Goal: Task Accomplishment & Management: Use online tool/utility

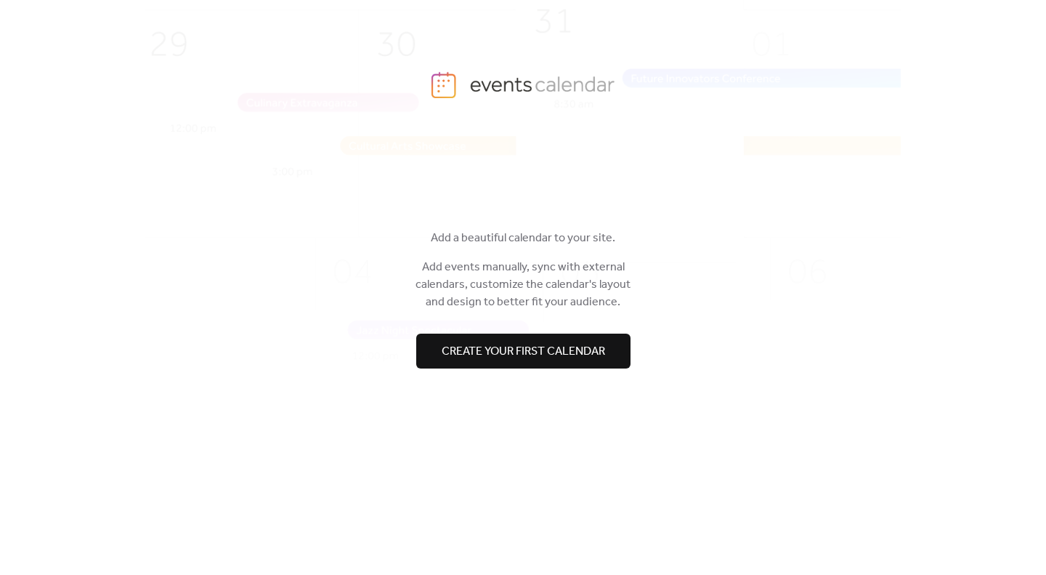
click at [464, 355] on span "Create your first calendar" at bounding box center [524, 351] width 164 height 17
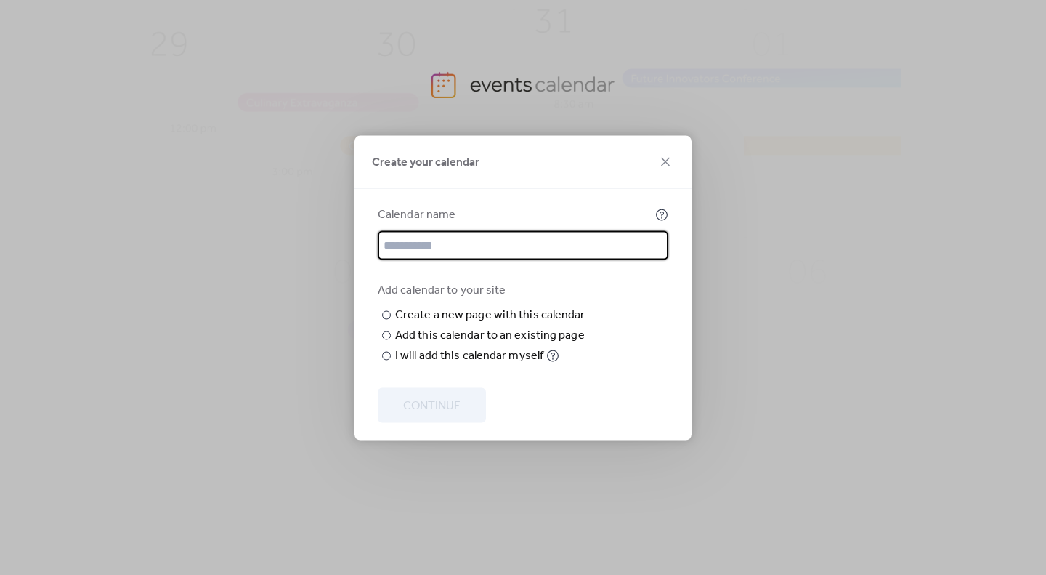
click at [455, 230] on input "text" at bounding box center [523, 244] width 291 height 29
type input "**********"
click at [609, 281] on div "Add calendar to your site ​ Create a new page with this calendar New page name …" at bounding box center [523, 322] width 291 height 83
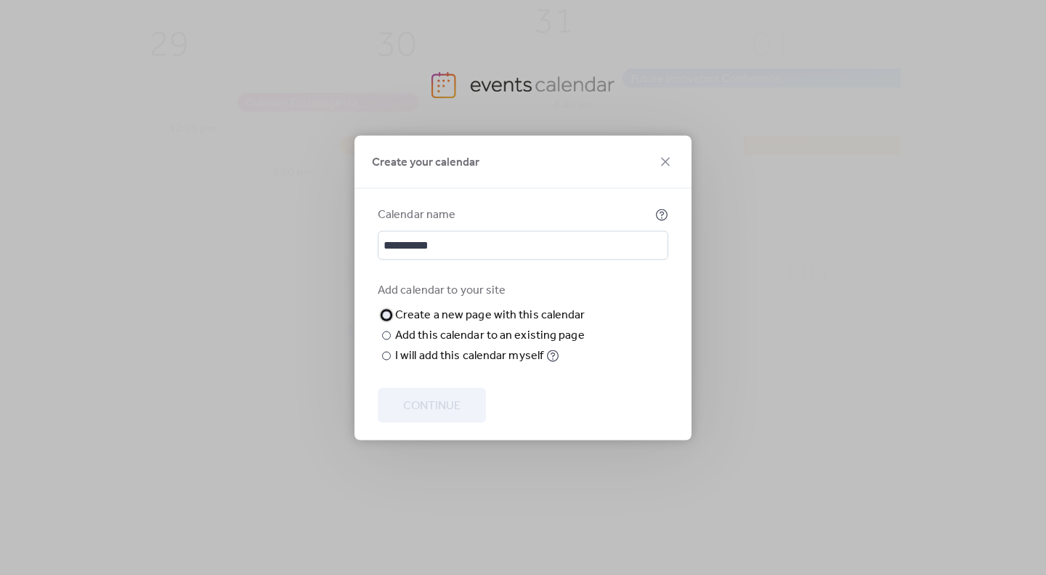
click at [507, 306] on div "Create a new page with this calendar" at bounding box center [490, 314] width 190 height 17
click at [391, 364] on div "​" at bounding box center [385, 355] width 15 height 17
click at [413, 399] on span "Continue" at bounding box center [431, 405] width 57 height 17
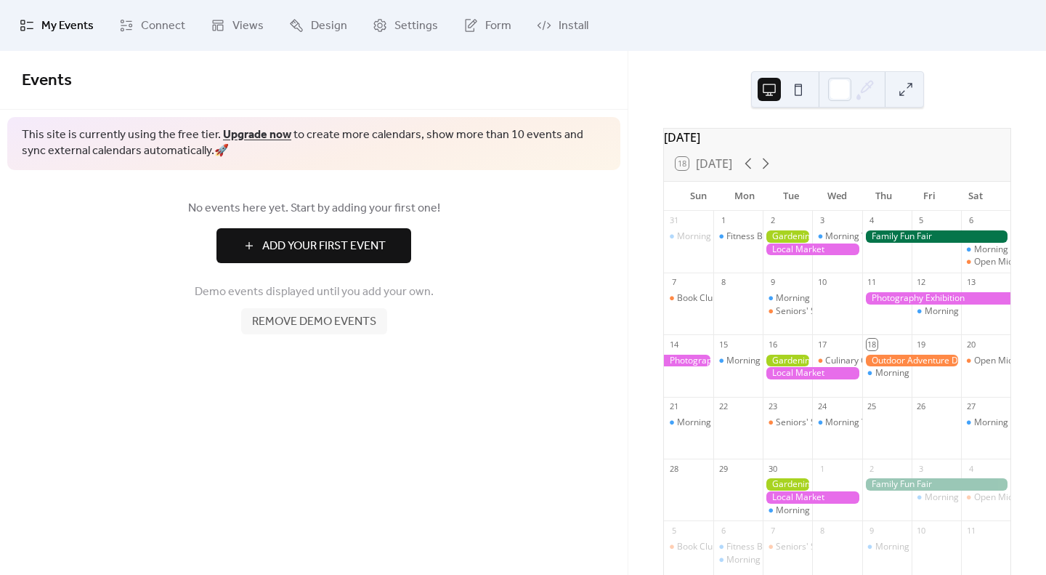
click at [289, 249] on span "Add Your First Event" at bounding box center [324, 246] width 124 height 17
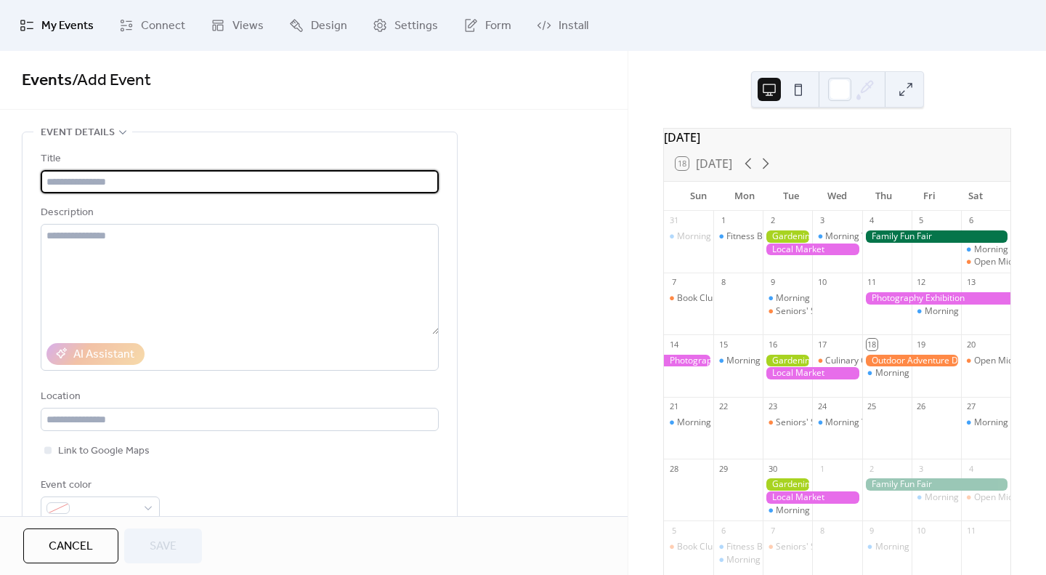
scroll to position [291, 0]
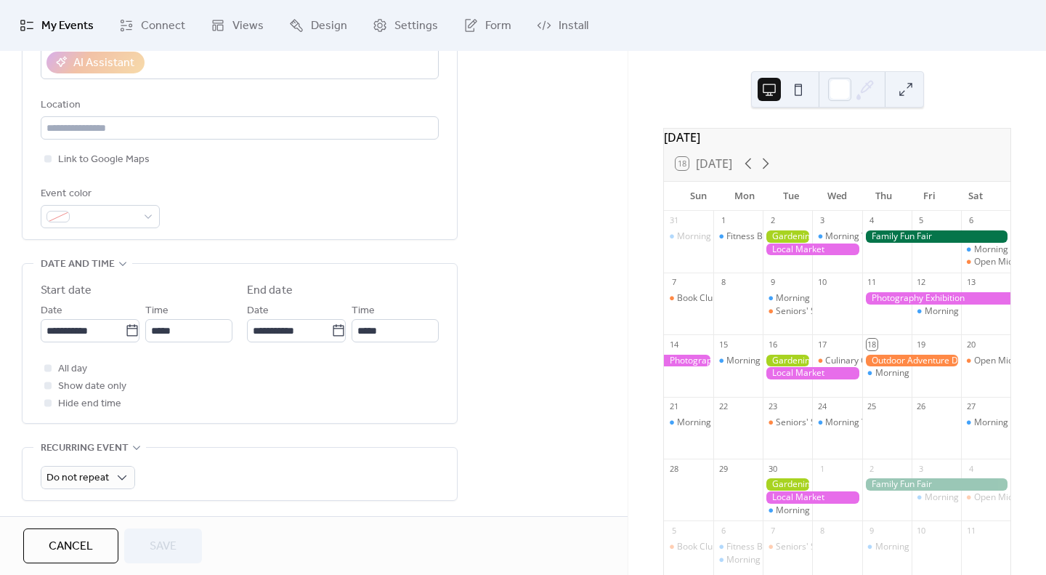
click at [45, 531] on button "Cancel" at bounding box center [70, 545] width 95 height 35
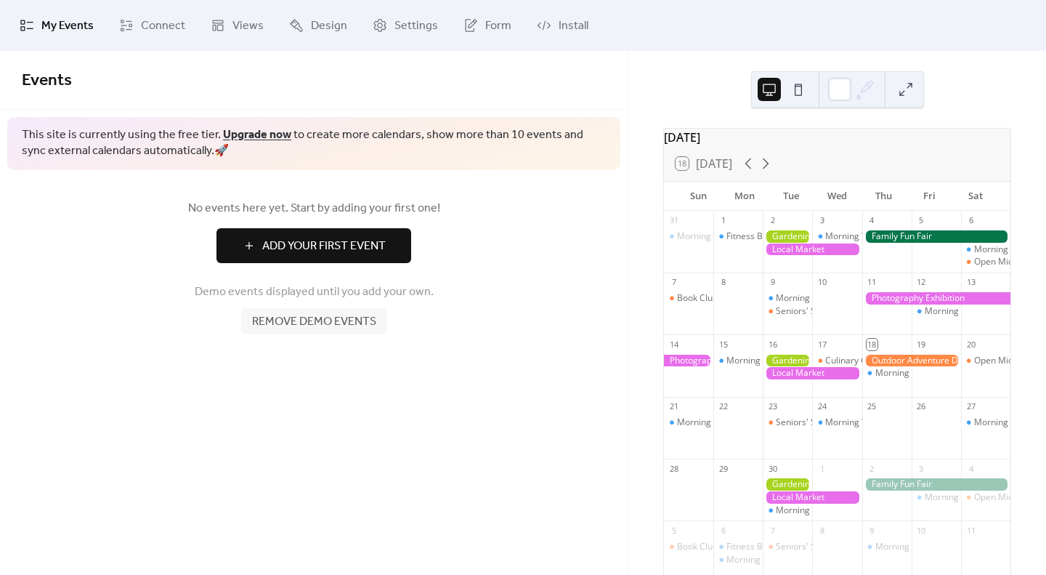
click at [305, 329] on span "Remove demo events" at bounding box center [314, 321] width 124 height 17
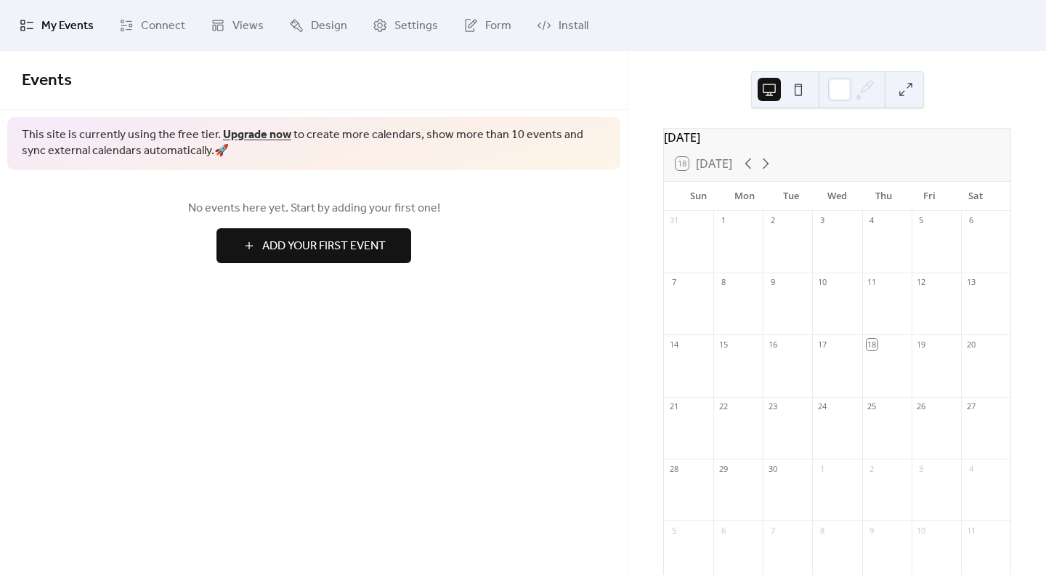
click at [799, 94] on button at bounding box center [798, 89] width 23 height 23
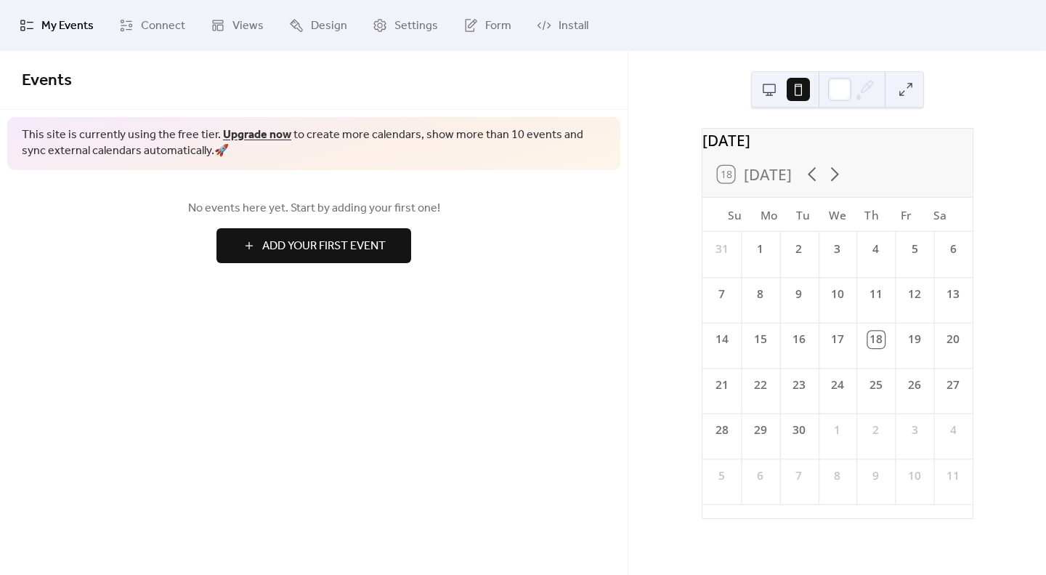
click at [769, 97] on button at bounding box center [769, 89] width 23 height 23
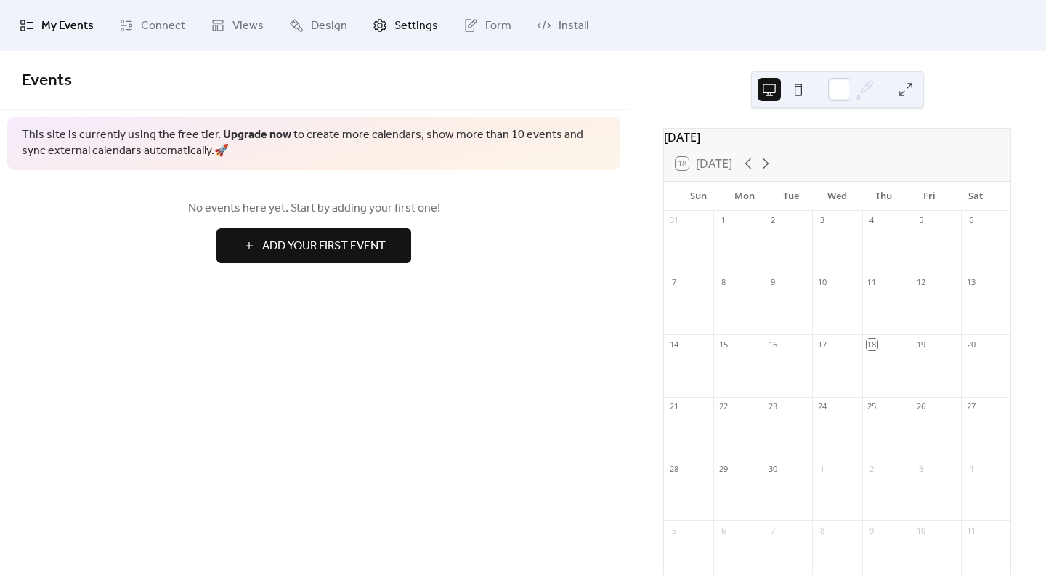
click at [396, 23] on span "Settings" at bounding box center [417, 25] width 44 height 17
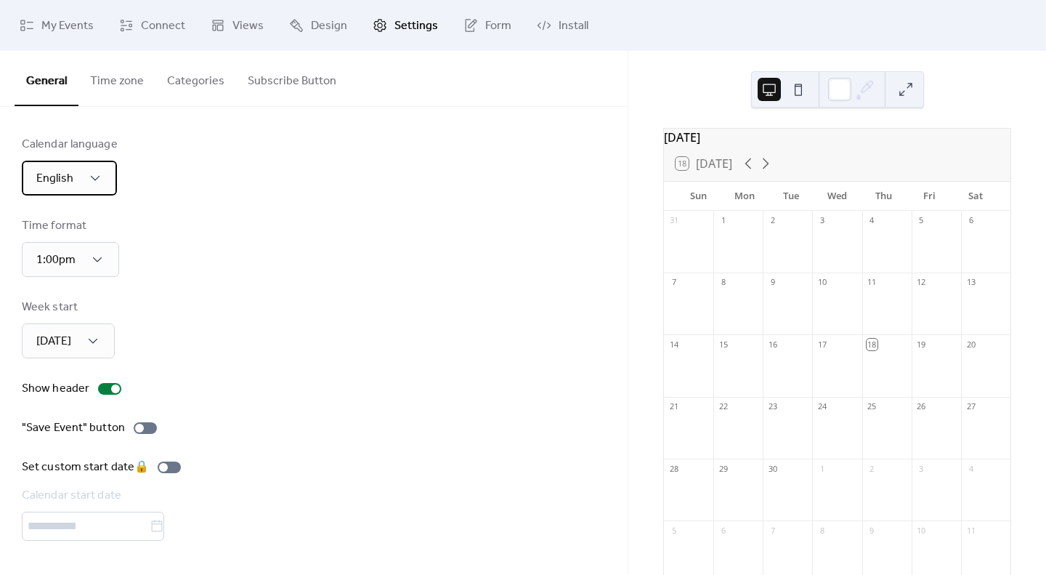
click at [96, 186] on div "English" at bounding box center [69, 178] width 95 height 35
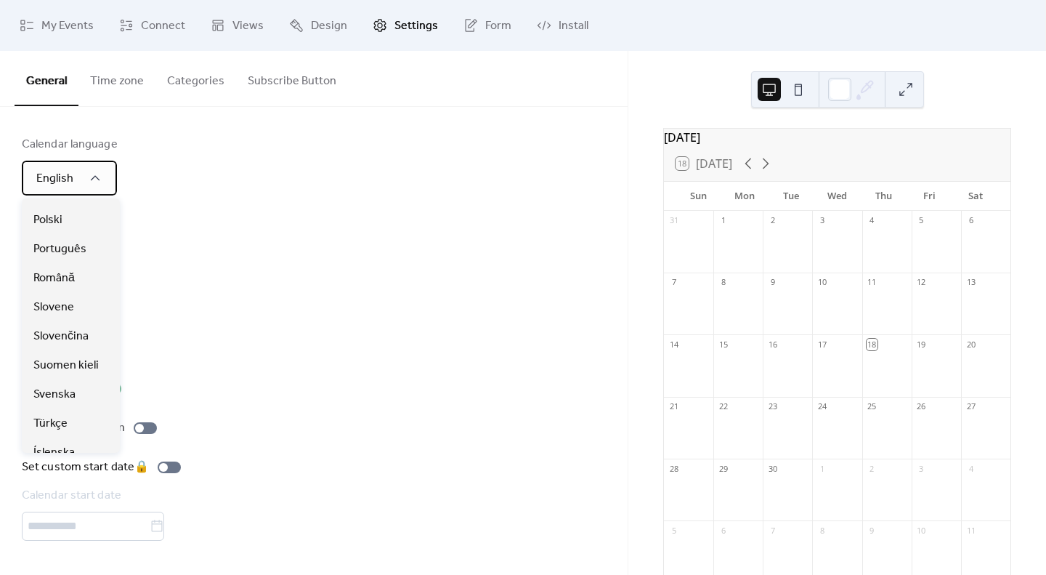
scroll to position [821, 0]
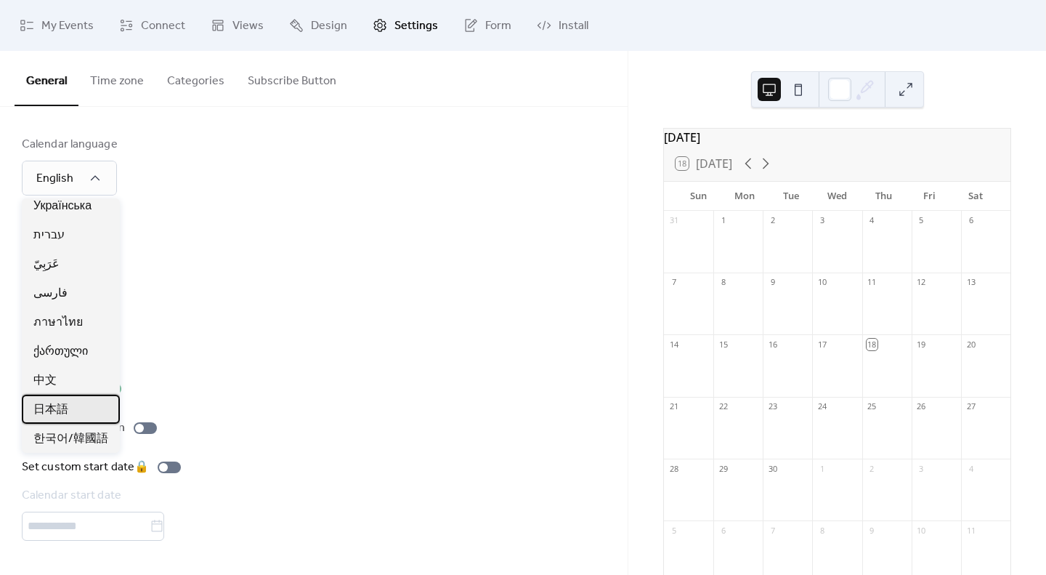
click at [72, 398] on div "日本語" at bounding box center [71, 409] width 98 height 29
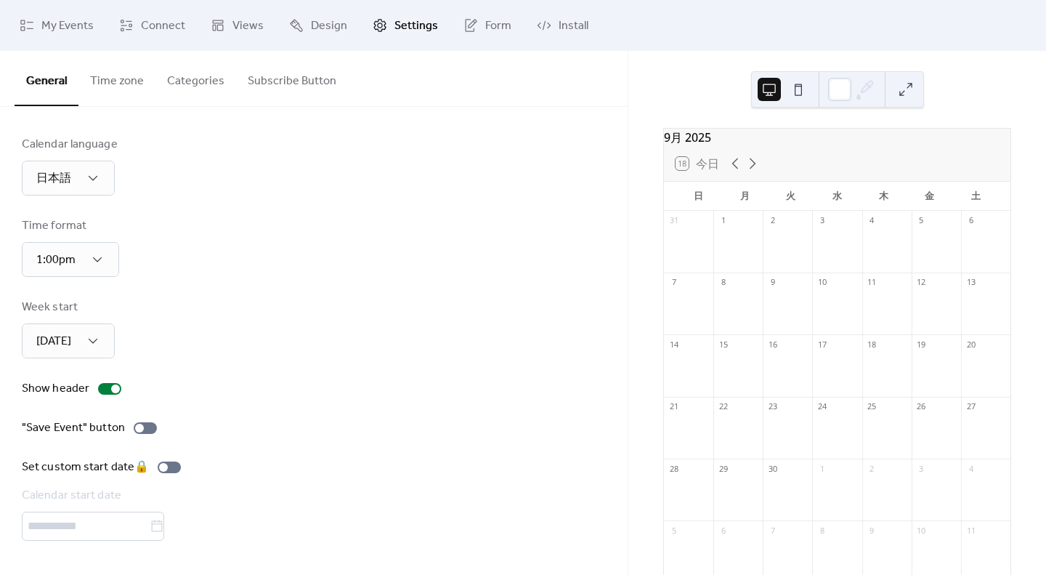
click at [360, 267] on div "Time format 1:00pm" at bounding box center [314, 247] width 584 height 60
click at [485, 35] on span "Form" at bounding box center [498, 25] width 26 height 17
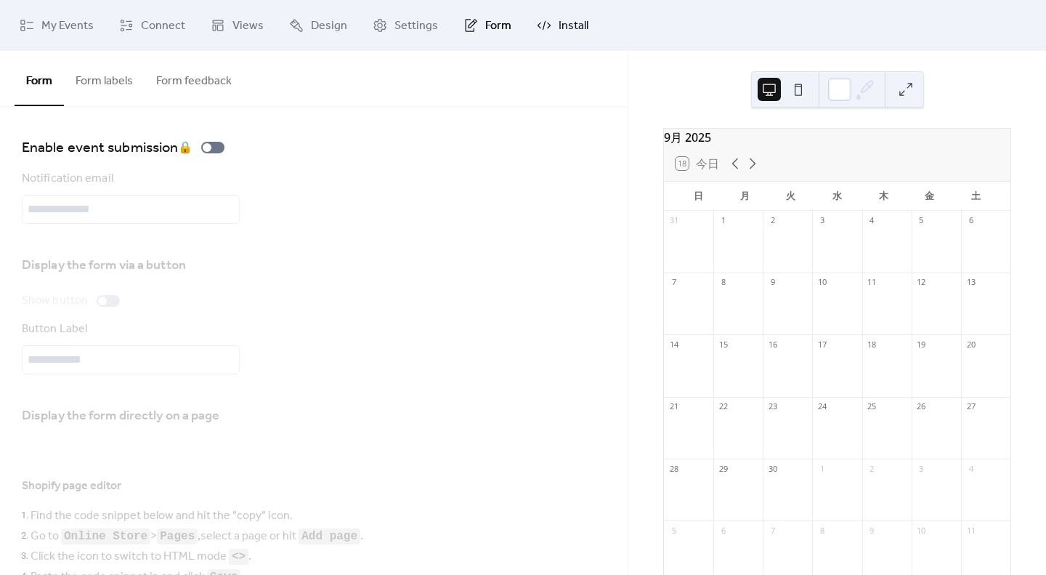
click at [551, 25] on link "Install" at bounding box center [562, 25] width 73 height 39
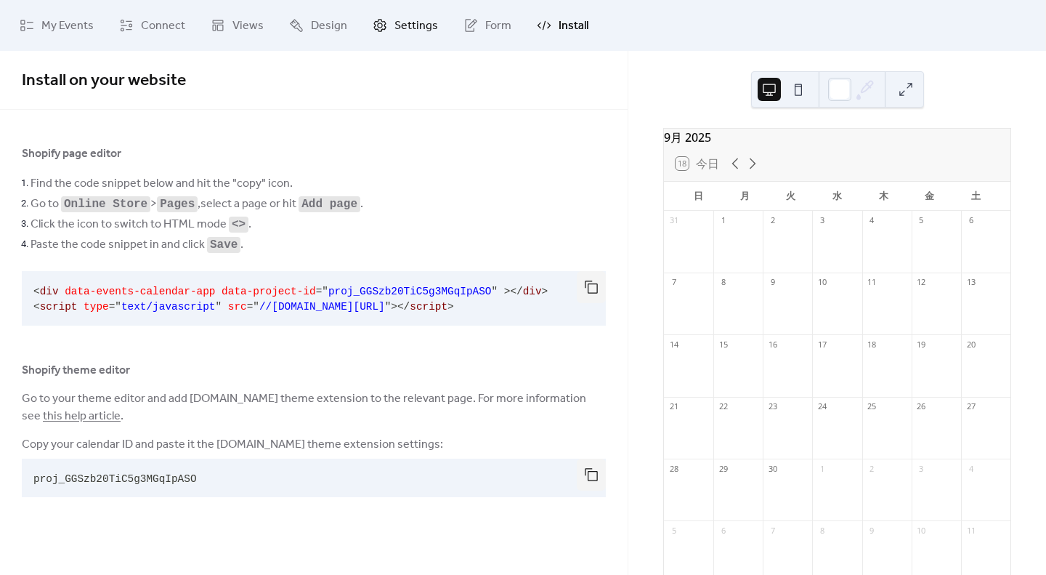
click at [373, 25] on icon at bounding box center [380, 25] width 15 height 15
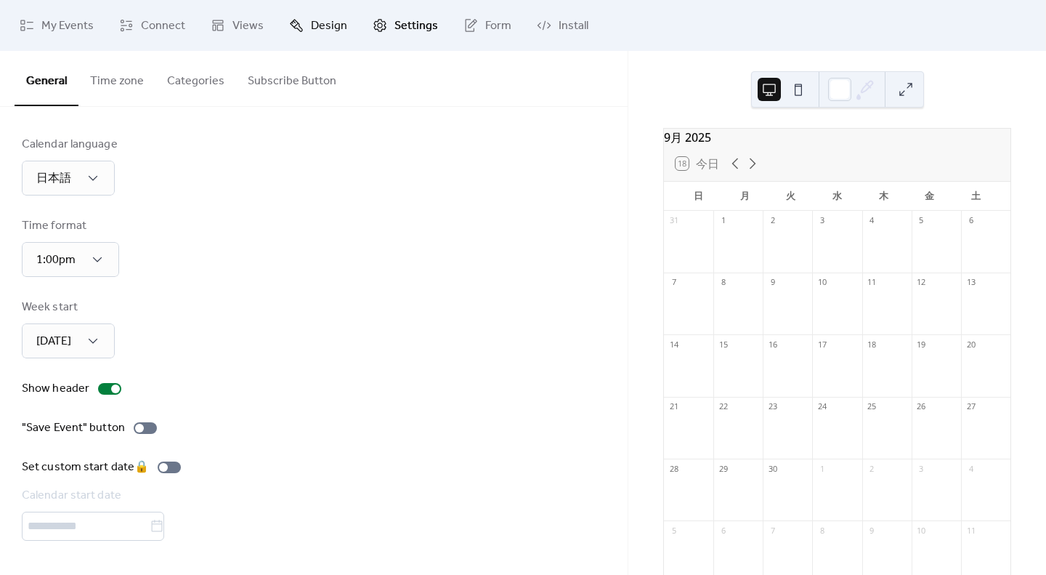
click at [295, 25] on icon at bounding box center [296, 25] width 13 height 13
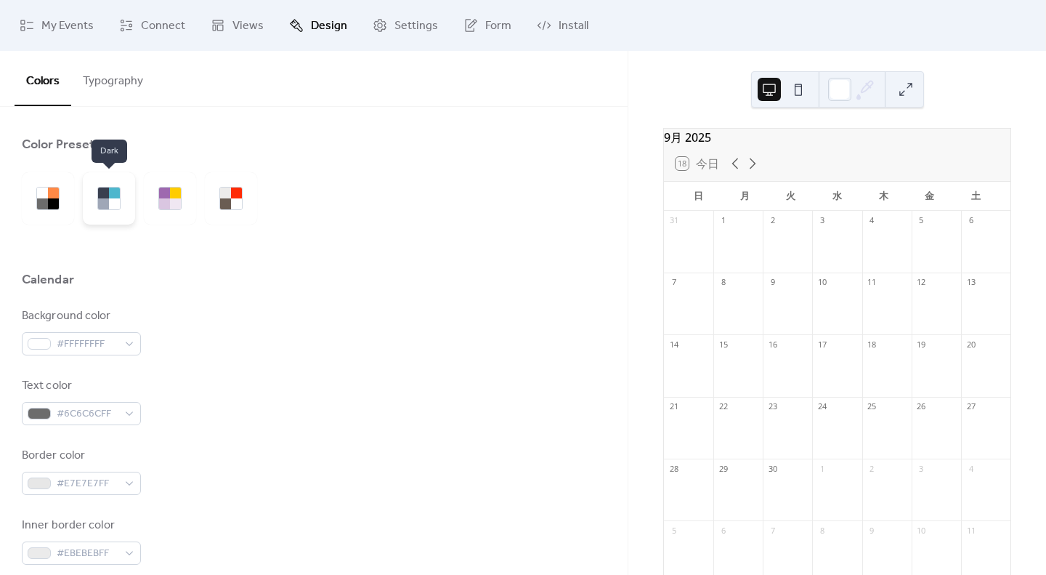
click at [117, 197] on div at bounding box center [114, 192] width 11 height 11
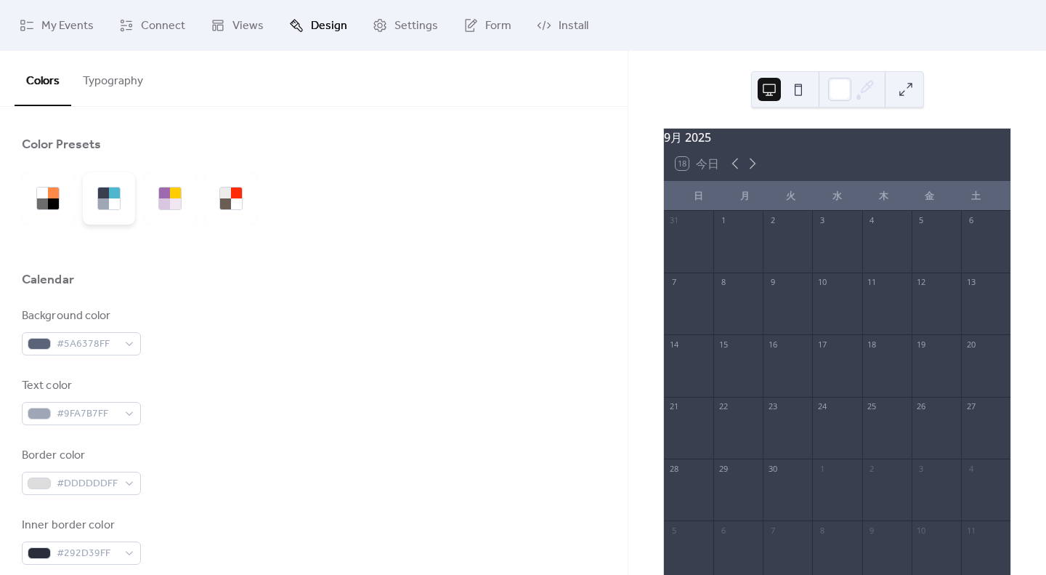
click at [132, 200] on div at bounding box center [109, 198] width 52 height 52
click at [172, 200] on div at bounding box center [175, 203] width 11 height 11
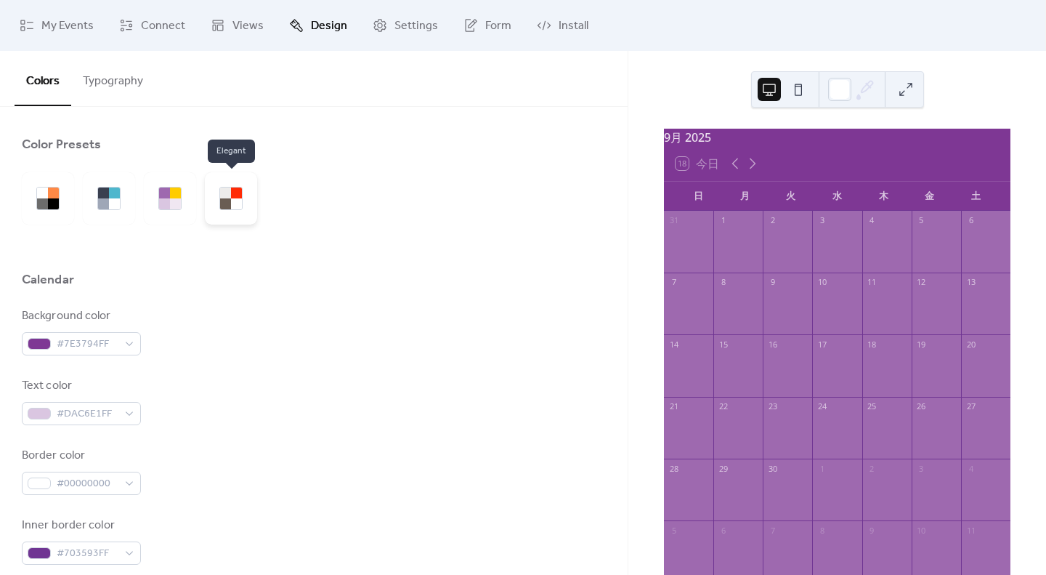
click at [229, 199] on div at bounding box center [225, 203] width 11 height 11
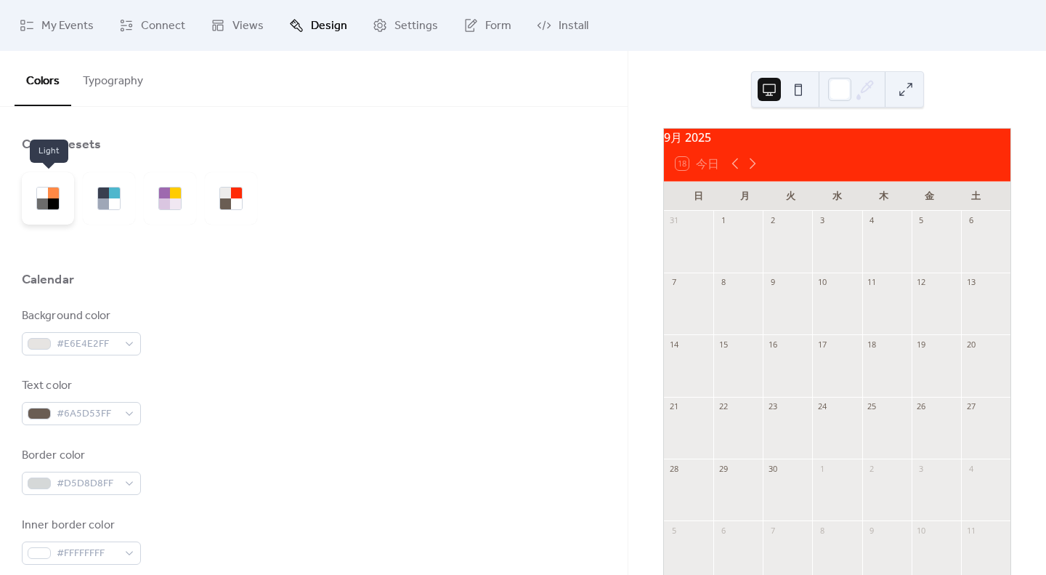
click at [49, 200] on div at bounding box center [53, 203] width 11 height 11
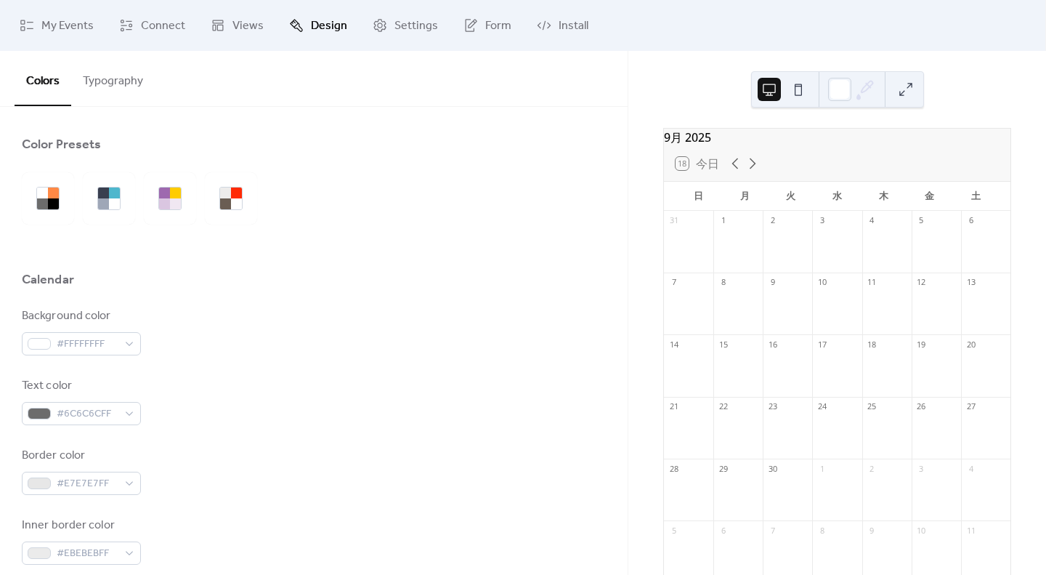
scroll to position [20, 0]
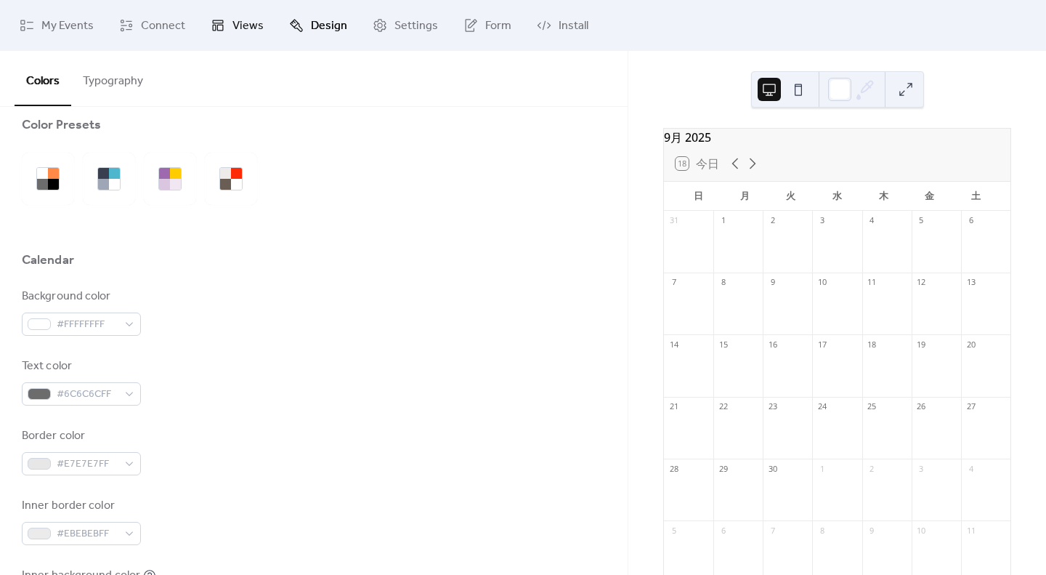
click at [254, 37] on link "Views" at bounding box center [237, 25] width 75 height 39
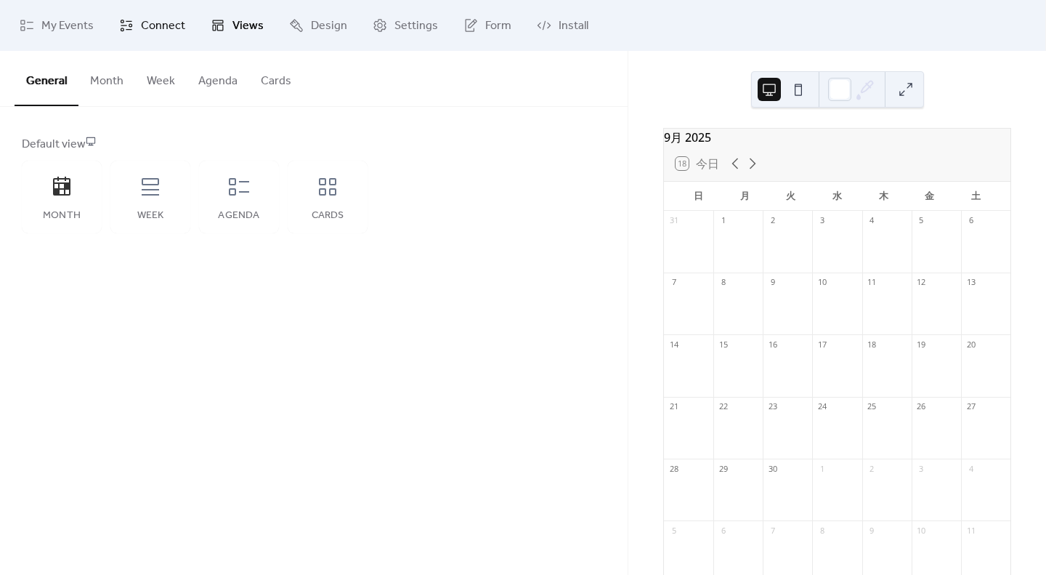
click at [139, 28] on link "Connect" at bounding box center [152, 25] width 88 height 39
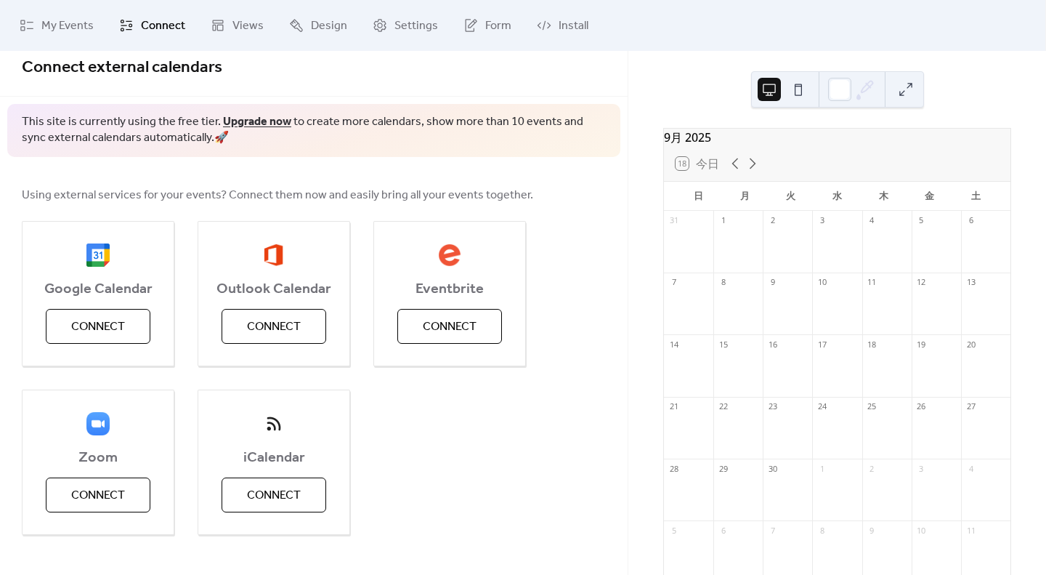
scroll to position [17, 0]
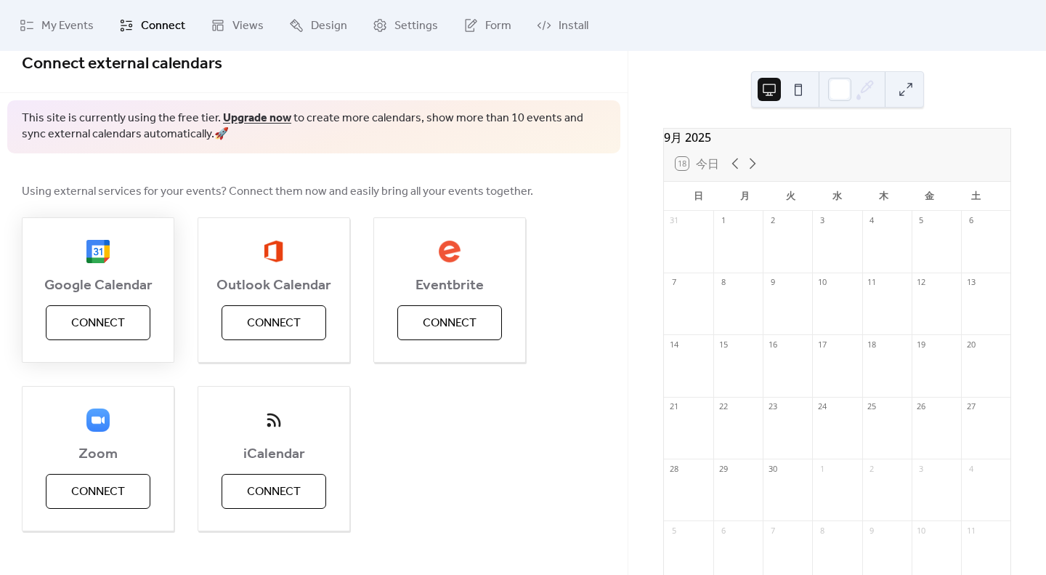
click at [114, 315] on span "Connect" at bounding box center [98, 323] width 54 height 17
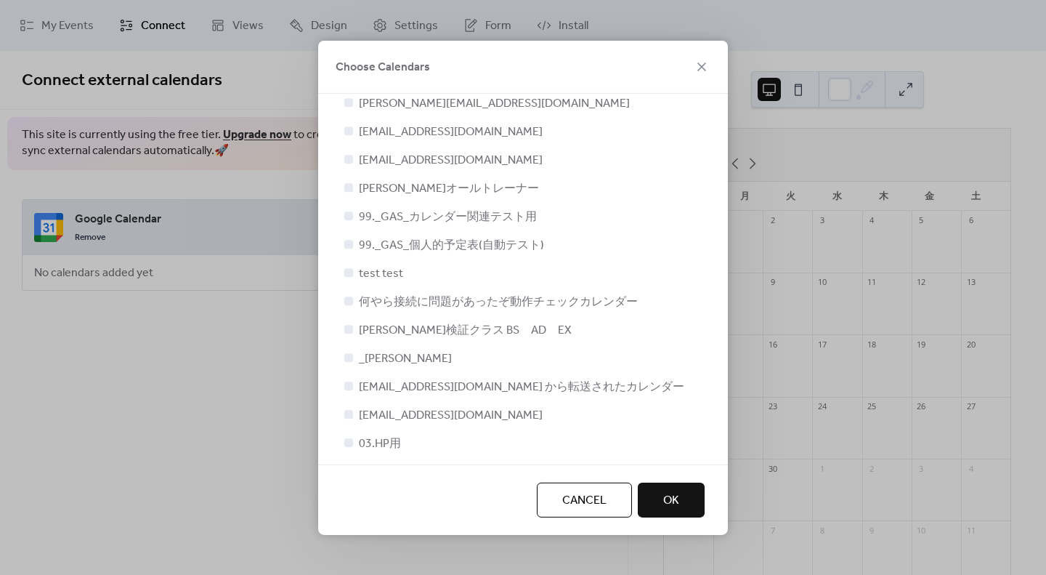
scroll to position [219, 0]
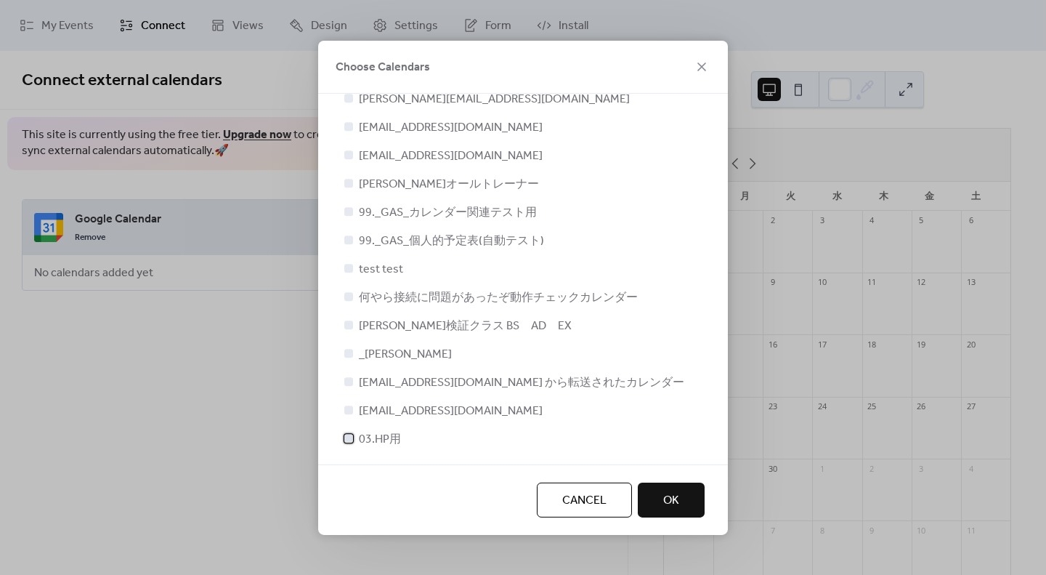
click at [348, 435] on div at bounding box center [348, 438] width 9 height 9
click at [668, 492] on span "OK" at bounding box center [671, 500] width 16 height 17
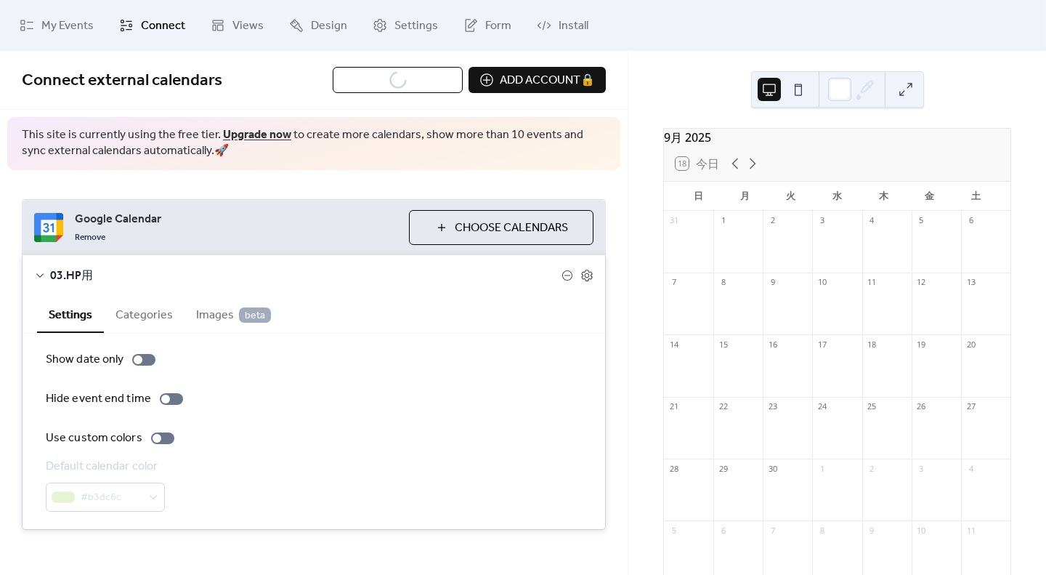
scroll to position [13, 0]
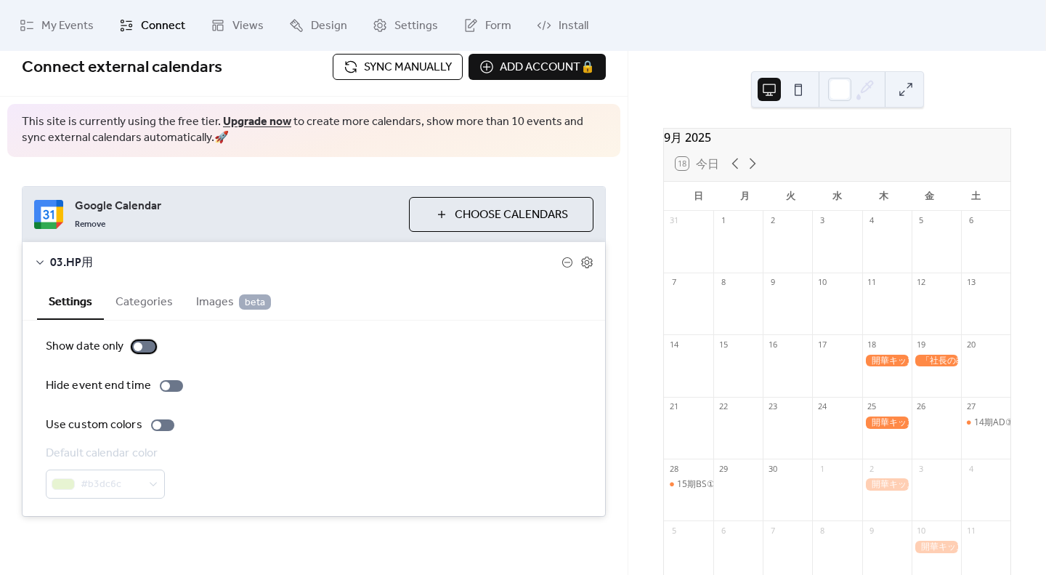
click at [136, 344] on div at bounding box center [138, 346] width 9 height 9
click at [134, 345] on div at bounding box center [143, 347] width 23 height 12
click at [66, 353] on div "Show date only" at bounding box center [85, 346] width 78 height 17
click at [66, 346] on div "Show date only" at bounding box center [85, 346] width 78 height 17
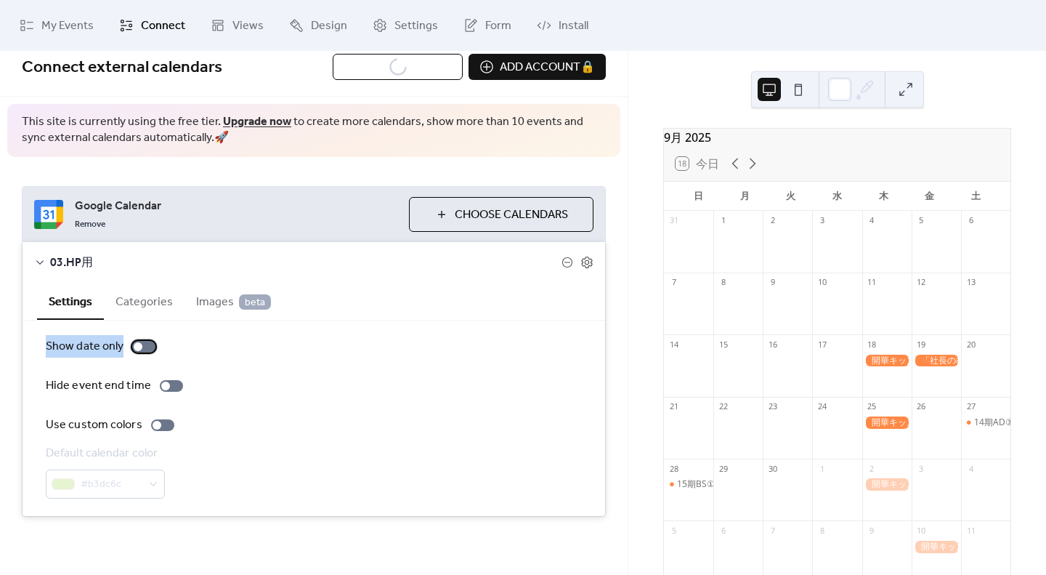
click at [66, 346] on div "Show date only" at bounding box center [85, 346] width 78 height 17
click at [57, 315] on div at bounding box center [57, 315] width 0 height 0
click at [100, 364] on div "Show date only Hide event end time Use custom colors Default calendar color #b3…" at bounding box center [314, 418] width 536 height 161
click at [162, 427] on div at bounding box center [162, 425] width 23 height 12
click at [164, 427] on div at bounding box center [168, 425] width 9 height 9
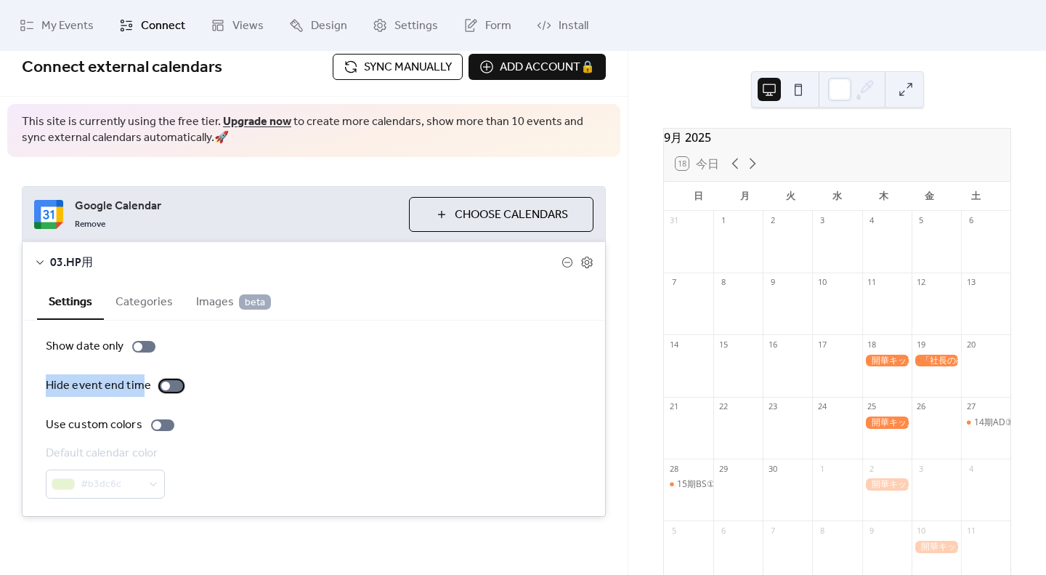
drag, startPoint x: 47, startPoint y: 384, endPoint x: 144, endPoint y: 385, distance: 96.7
click at [144, 385] on div "Hide event end time" at bounding box center [98, 385] width 105 height 17
click at [134, 354] on div at bounding box center [134, 354] width 0 height 0
click at [136, 382] on div "Hide event end time" at bounding box center [98, 385] width 105 height 17
click at [166, 386] on div at bounding box center [165, 386] width 9 height 9
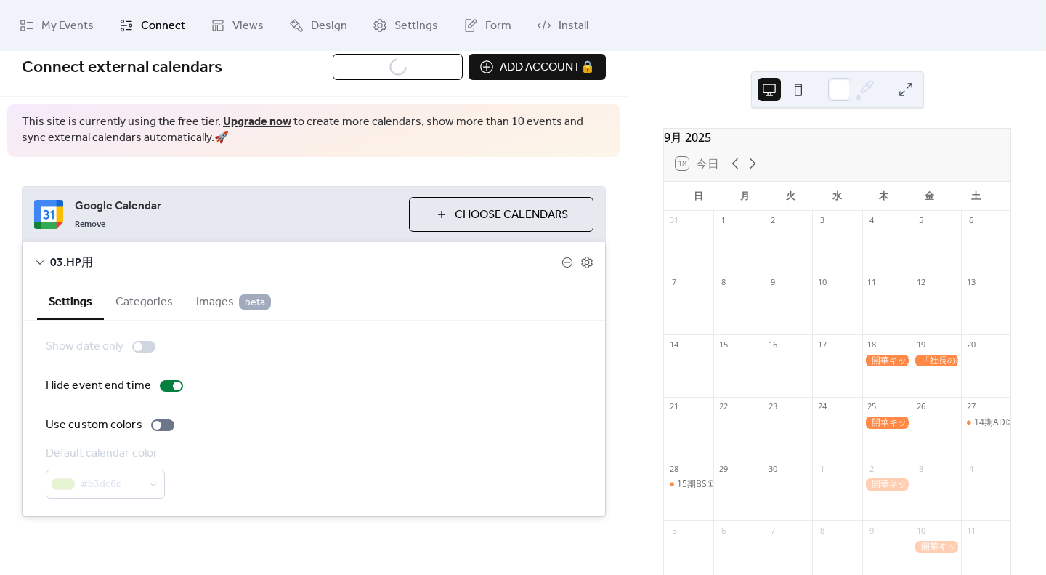
click at [143, 345] on div at bounding box center [143, 347] width 23 height 12
click at [161, 429] on div at bounding box center [162, 425] width 23 height 12
click at [166, 385] on div at bounding box center [171, 386] width 23 height 12
click at [137, 350] on div at bounding box center [138, 346] width 9 height 9
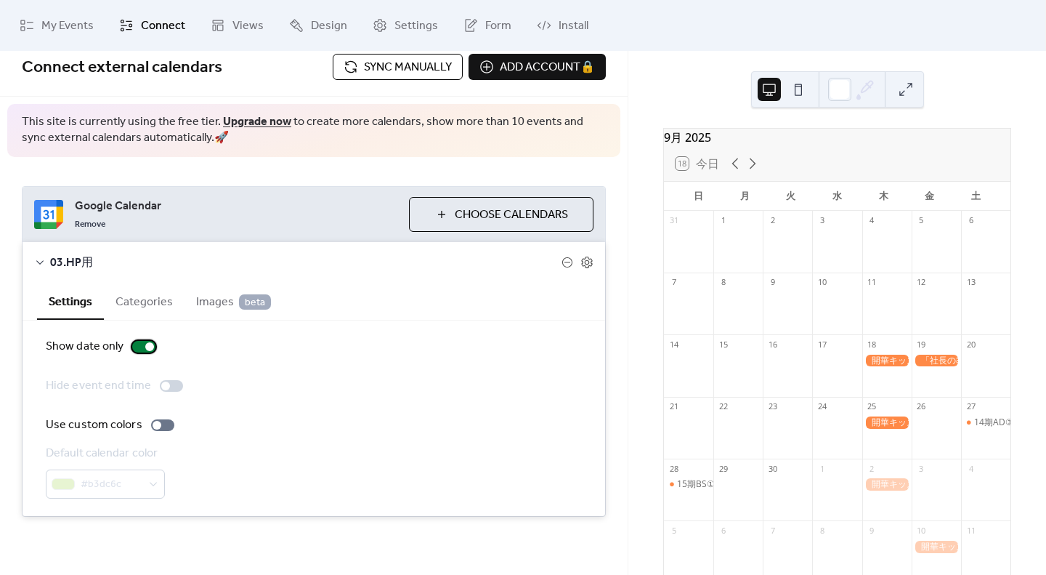
click at [137, 350] on div at bounding box center [143, 347] width 23 height 12
click at [135, 312] on button "Categories" at bounding box center [144, 301] width 81 height 36
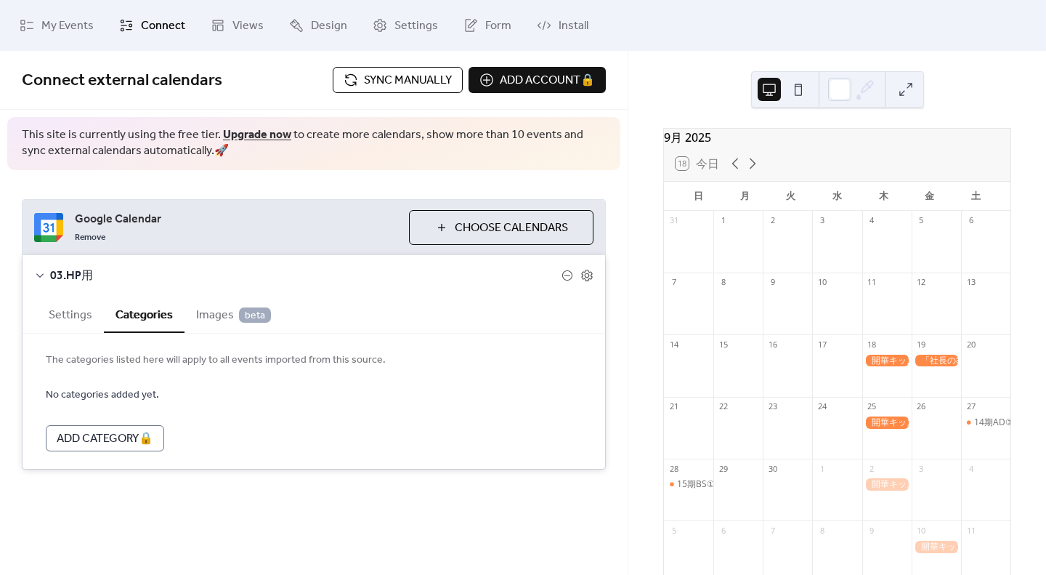
scroll to position [0, 0]
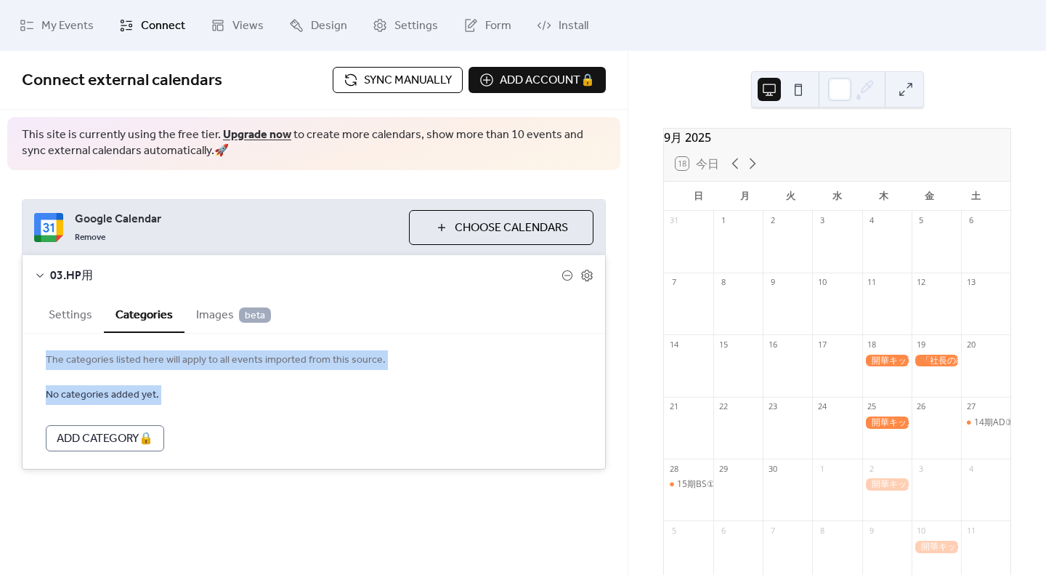
drag, startPoint x: 46, startPoint y: 360, endPoint x: 182, endPoint y: 406, distance: 144.1
click at [182, 406] on div "The categories listed here will apply to all events imported from this source. …" at bounding box center [314, 401] width 583 height 135
click at [173, 406] on div at bounding box center [173, 406] width 0 height 0
click at [212, 392] on form "No categories added yet. Add Category 🔒" at bounding box center [314, 418] width 536 height 65
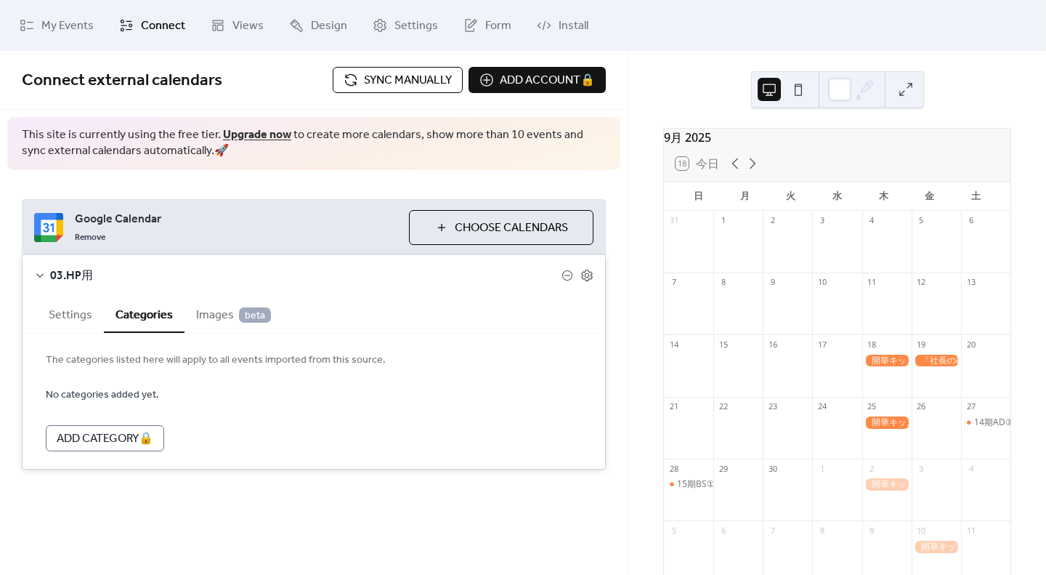
click at [212, 301] on button "Images beta" at bounding box center [234, 314] width 98 height 36
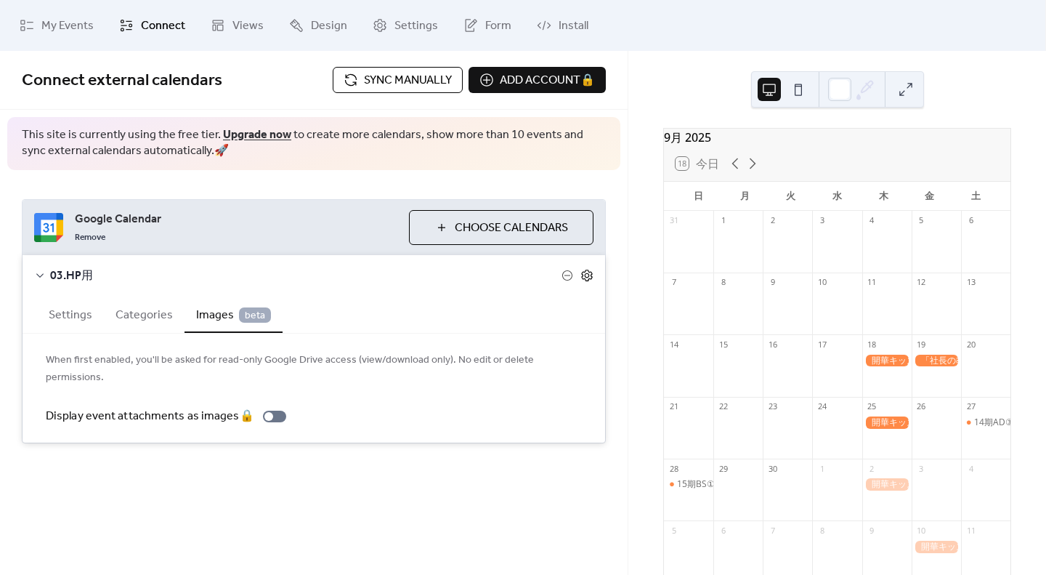
click at [589, 278] on icon at bounding box center [587, 275] width 13 height 13
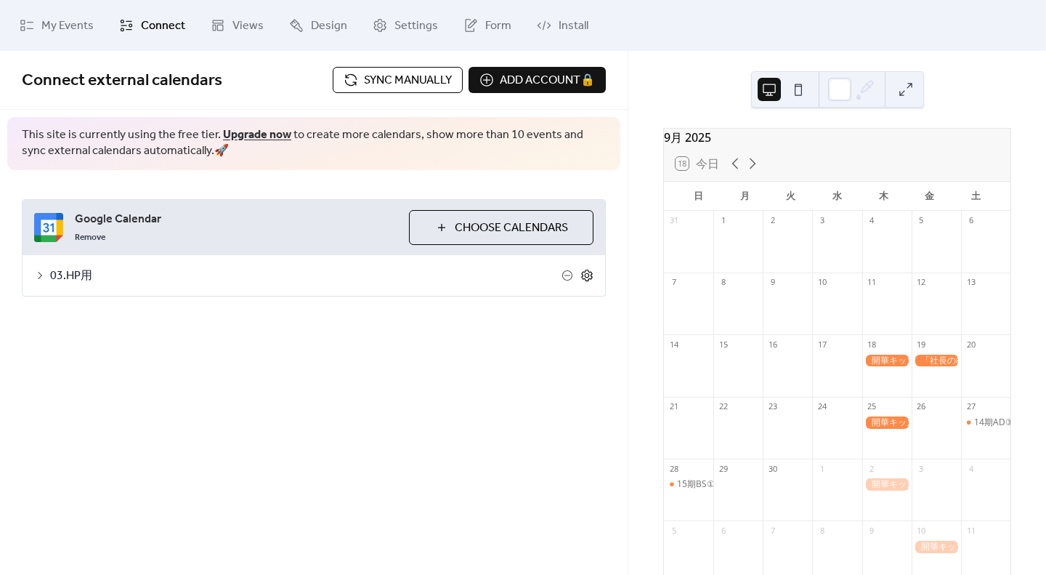
click at [589, 278] on icon at bounding box center [587, 275] width 13 height 13
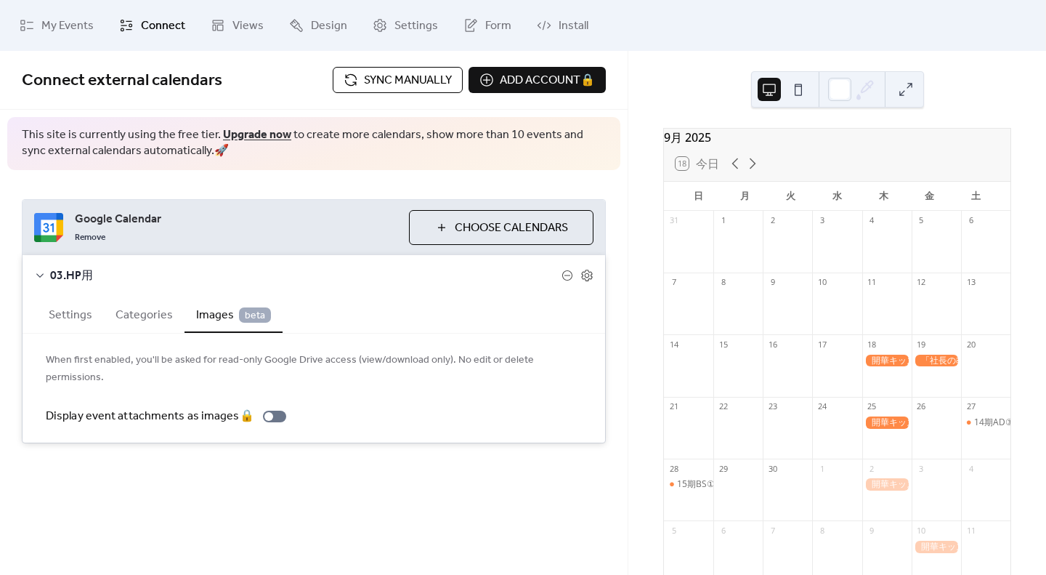
click at [299, 182] on div "Google Calendar Remove Choose Calendars 03.HP用 Settings Categories Images beta …" at bounding box center [314, 321] width 628 height 302
click at [190, 216] on span "Google Calendar" at bounding box center [236, 219] width 323 height 17
click at [73, 31] on span "My Events" at bounding box center [67, 25] width 52 height 17
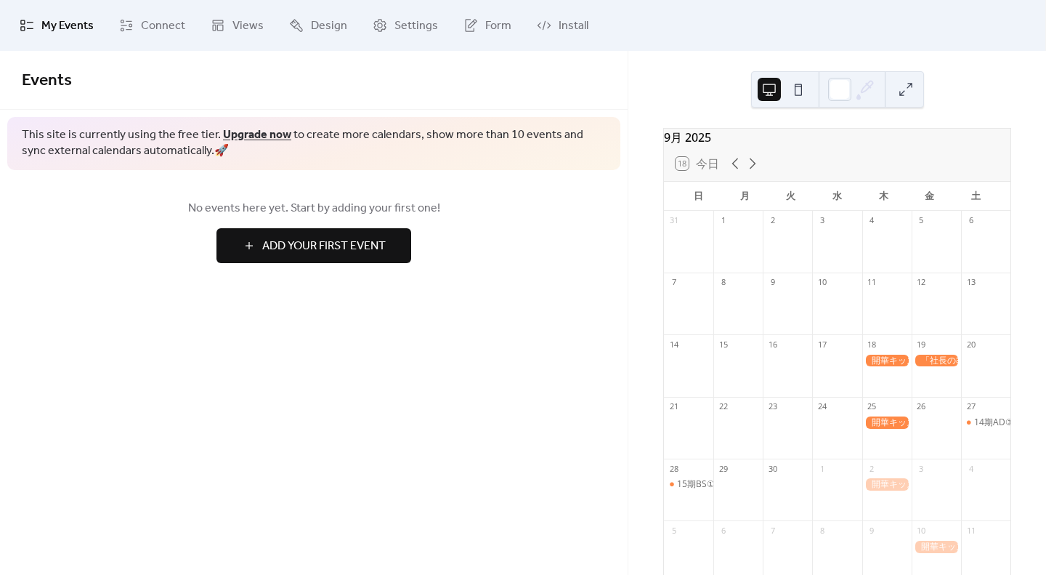
click at [576, 358] on div "Events This site is currently using the free tier. Upgrade now to create more c…" at bounding box center [314, 313] width 628 height 524
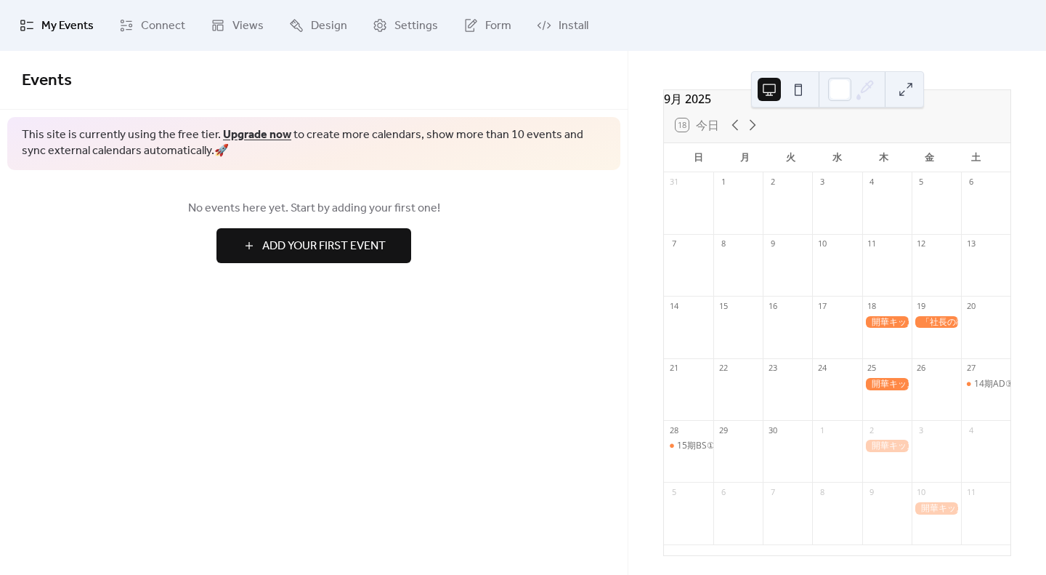
scroll to position [52, 0]
click at [806, 93] on button at bounding box center [798, 89] width 23 height 23
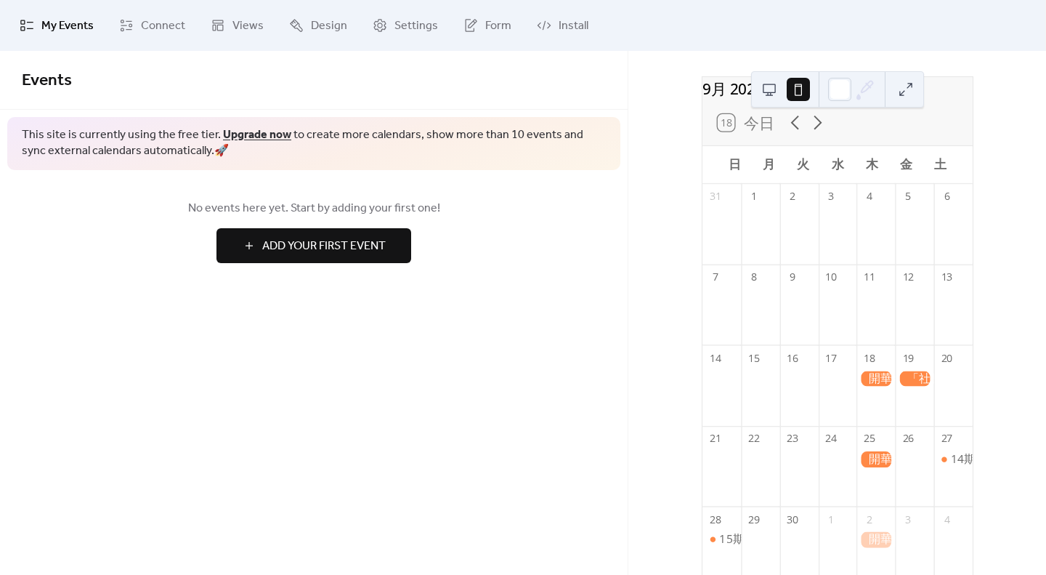
scroll to position [0, 0]
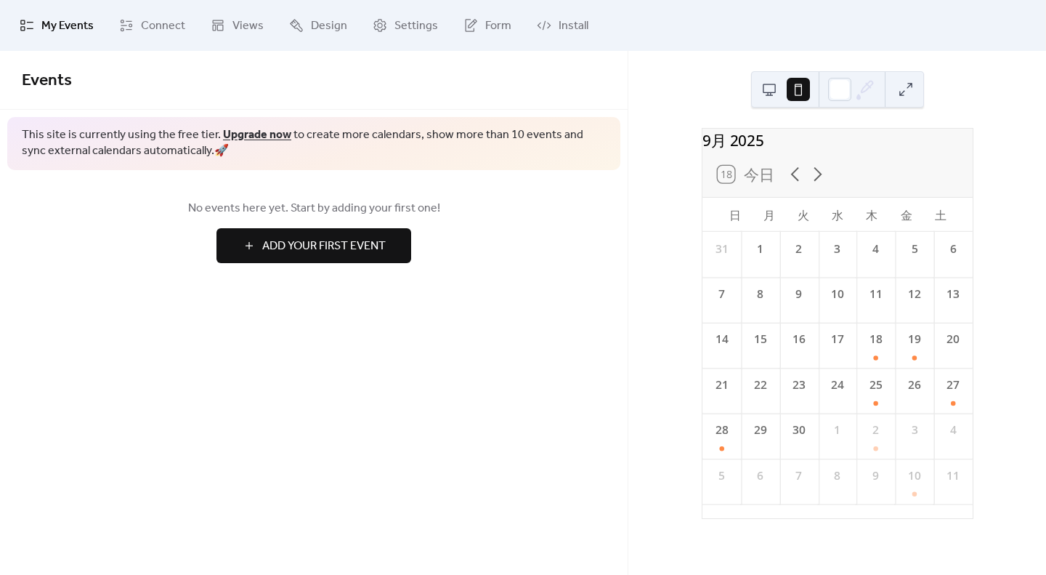
click at [762, 92] on button at bounding box center [769, 89] width 23 height 23
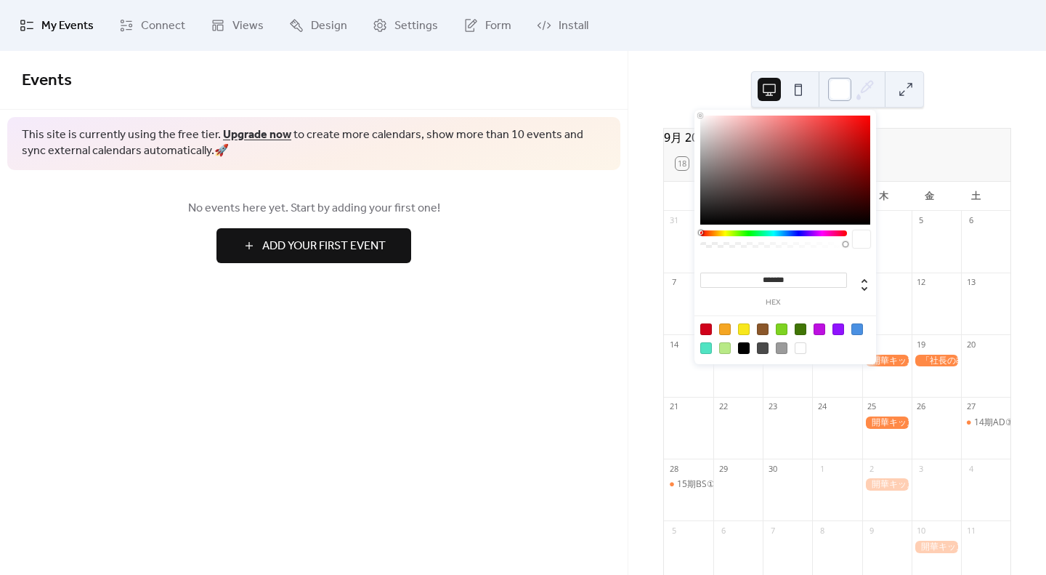
click at [838, 90] on div at bounding box center [839, 89] width 23 height 23
click at [873, 92] on icon at bounding box center [866, 89] width 22 height 22
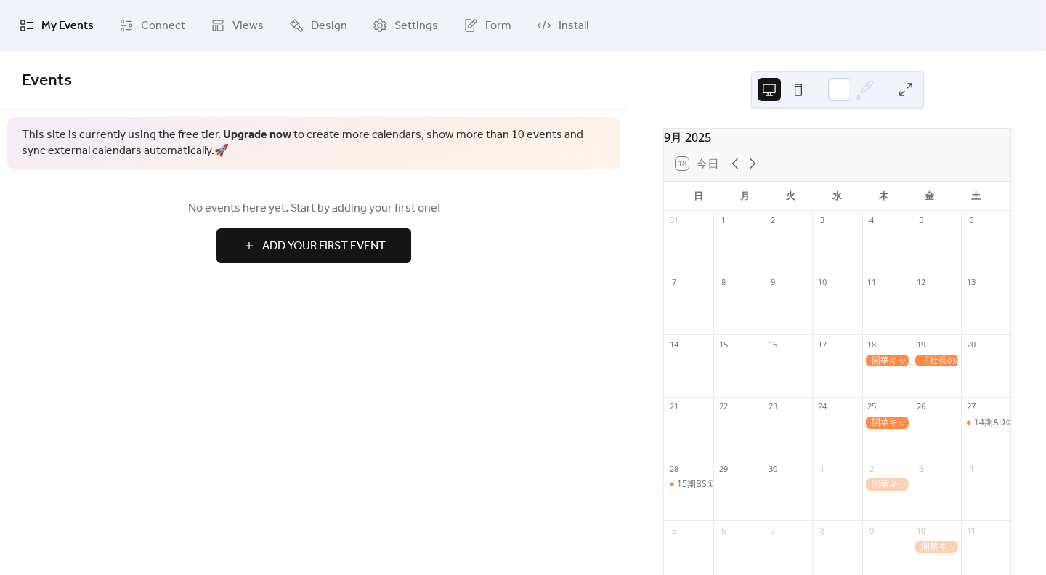
click at [908, 91] on button at bounding box center [906, 89] width 23 height 23
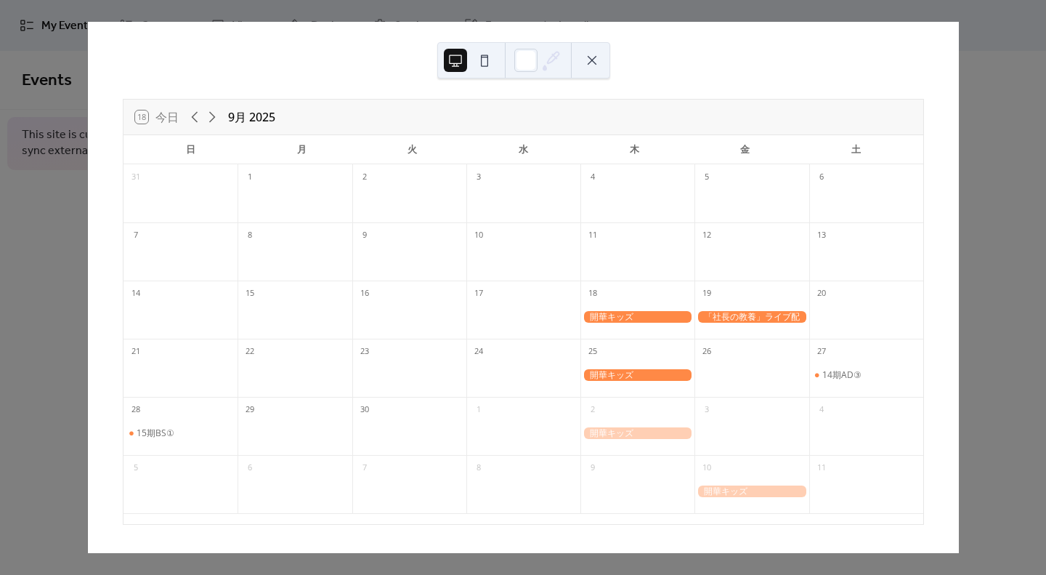
click at [959, 241] on div "18 [DATE] 9月 [DATE] 日 月 火 [PERSON_NAME] 金 土 31 1 2 3 4 5 6 7 8 9 10 11 12 13 14…" at bounding box center [523, 287] width 872 height 531
click at [87, 48] on div "18 [DATE] 9月 [DATE] 日 月 火 [PERSON_NAME] 金 土 31 1 2 3 4 5 6 7 8 9 10 11 12 13 14…" at bounding box center [523, 287] width 872 height 531
click at [959, 78] on div "18 [DATE] 9月 [DATE] 日 月 火 [PERSON_NAME] 金 土 31 1 2 3 4 5 6 7 8 9 10 11 12 13 14…" at bounding box center [523, 287] width 872 height 531
click at [923, 22] on div "18 [DATE] 9月 [DATE] 日 月 火 [PERSON_NAME] 金 土 31 1 2 3 4 5 6 7 8 9 10 11 12 13 14…" at bounding box center [523, 287] width 872 height 531
click at [926, 22] on div "18 [DATE] 9月 [DATE] 日 月 火 [PERSON_NAME] 金 土 31 1 2 3 4 5 6 7 8 9 10 11 12 13 14…" at bounding box center [523, 287] width 872 height 531
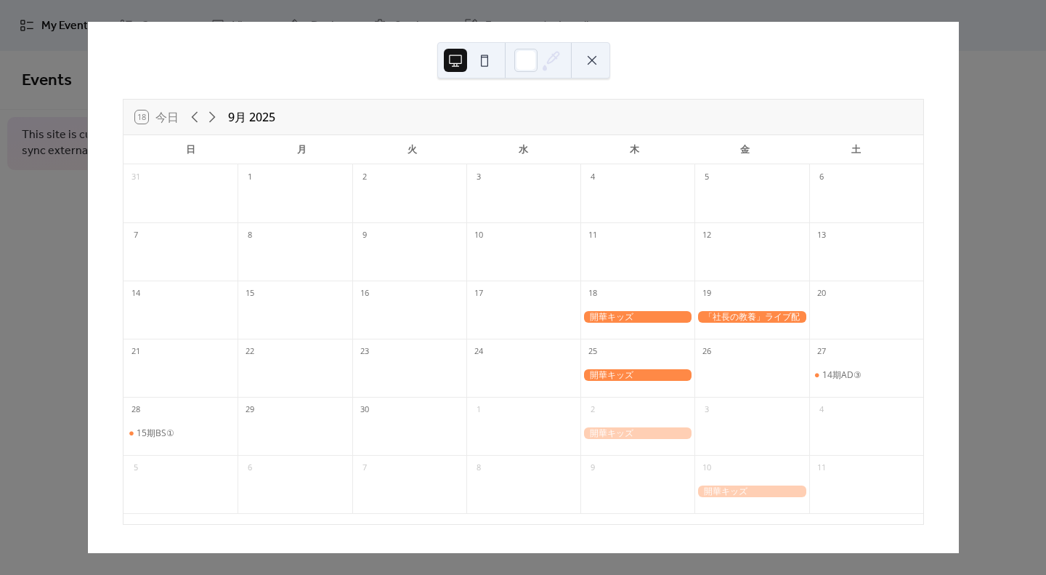
click at [87, 38] on div "18 [DATE] 9月 [DATE] 日 月 火 [PERSON_NAME] 金 土 31 1 2 3 4 5 6 7 8 9 10 11 12 13 14…" at bounding box center [523, 287] width 872 height 531
click at [590, 60] on button at bounding box center [592, 60] width 23 height 23
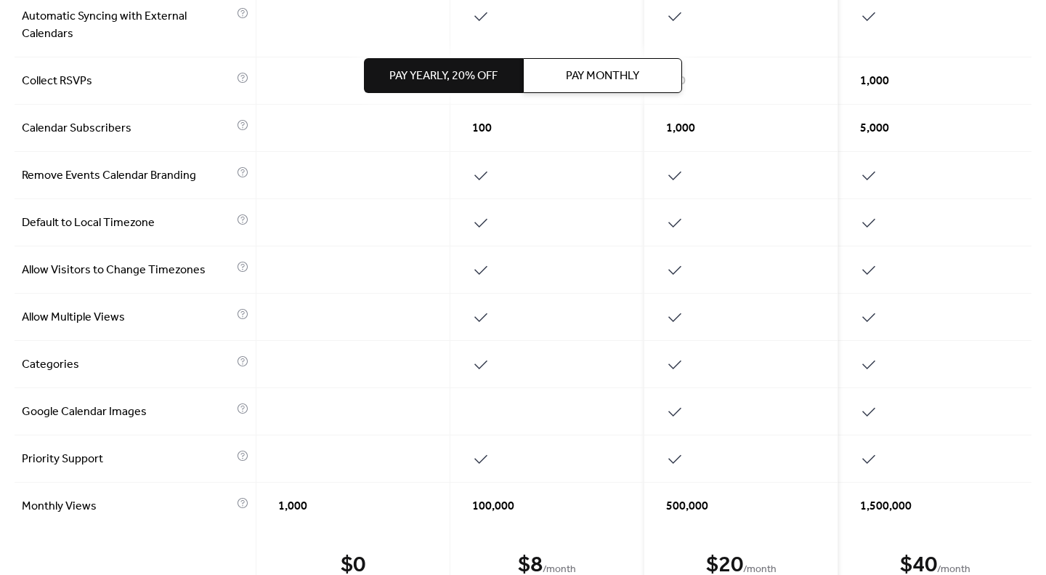
scroll to position [626, 0]
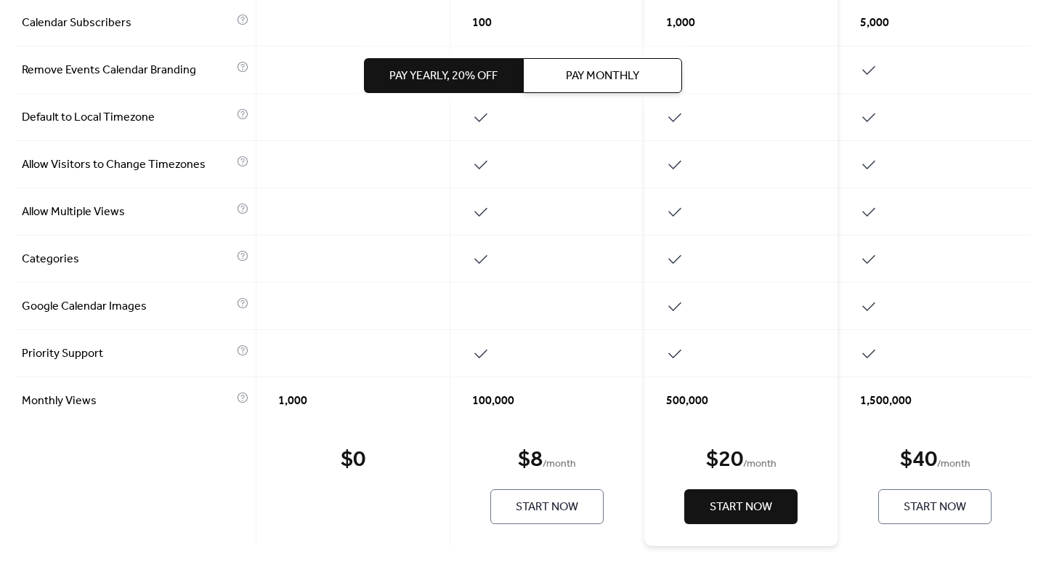
click at [64, 400] on span "Monthly Views" at bounding box center [127, 400] width 211 height 17
click at [92, 429] on div at bounding box center [136, 485] width 242 height 122
click at [70, 408] on span "Monthly Views" at bounding box center [127, 400] width 211 height 17
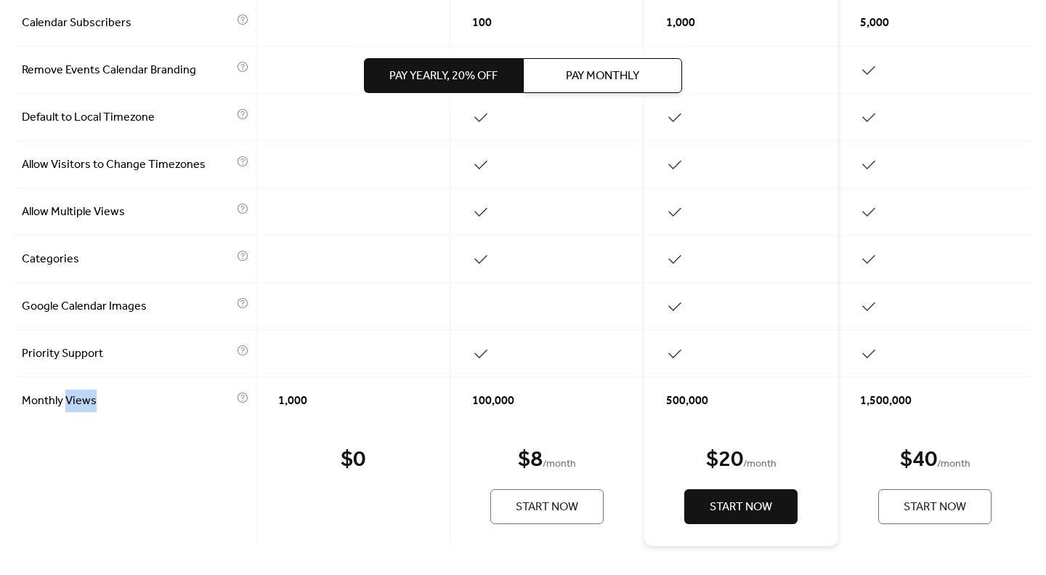
click at [70, 408] on span "Monthly Views" at bounding box center [127, 400] width 211 height 17
click at [61, 413] on div at bounding box center [61, 413] width 0 height 0
click at [156, 440] on div at bounding box center [136, 485] width 242 height 122
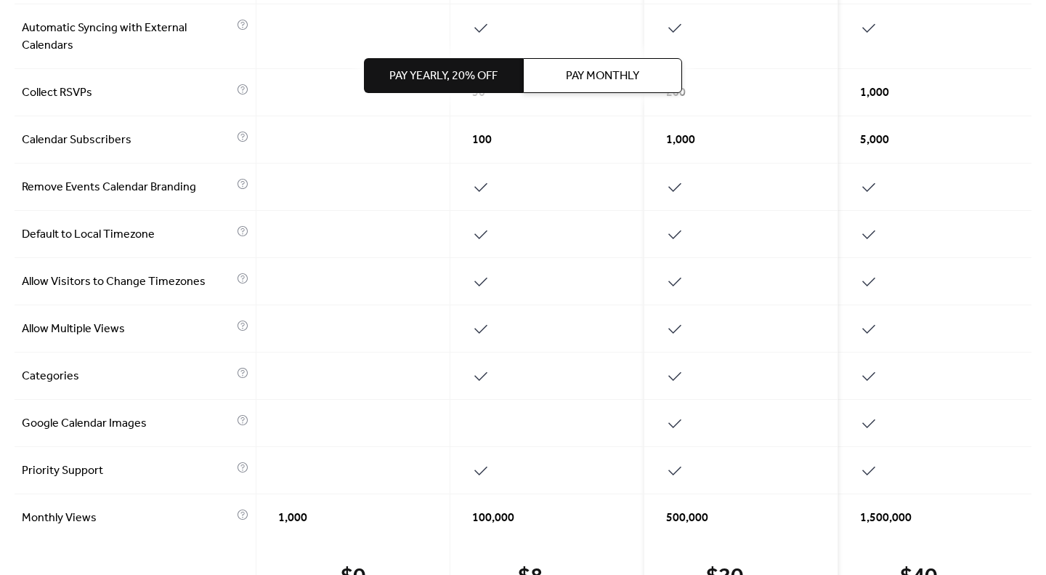
scroll to position [267, 0]
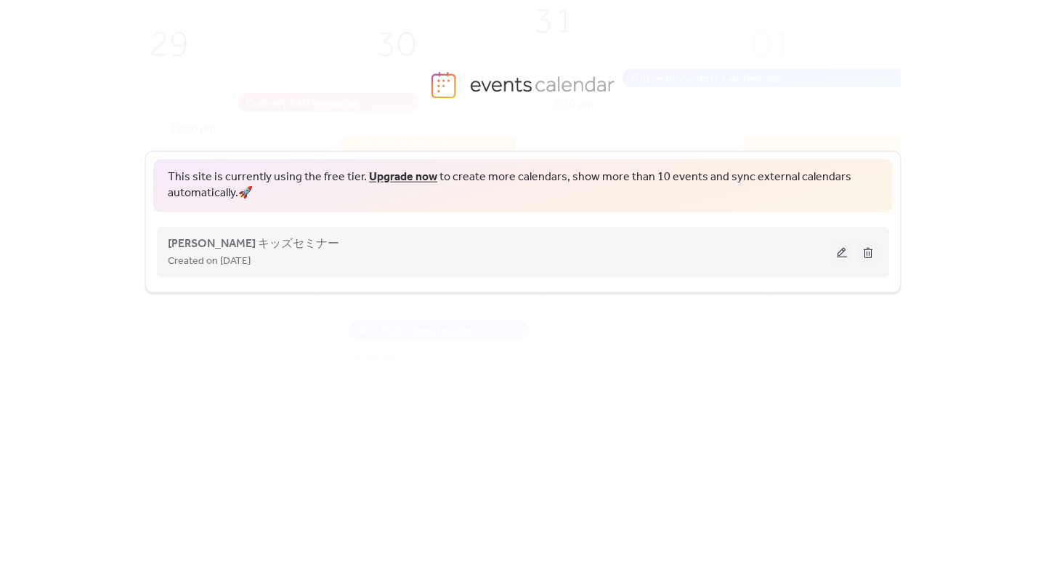
click at [414, 244] on div "[PERSON_NAME] キッズセミナー Created on [DATE]" at bounding box center [500, 251] width 664 height 35
click at [591, 255] on div "Created on [DATE]" at bounding box center [500, 259] width 664 height 17
click at [248, 246] on span "[PERSON_NAME] キッズセミナー" at bounding box center [254, 243] width 172 height 17
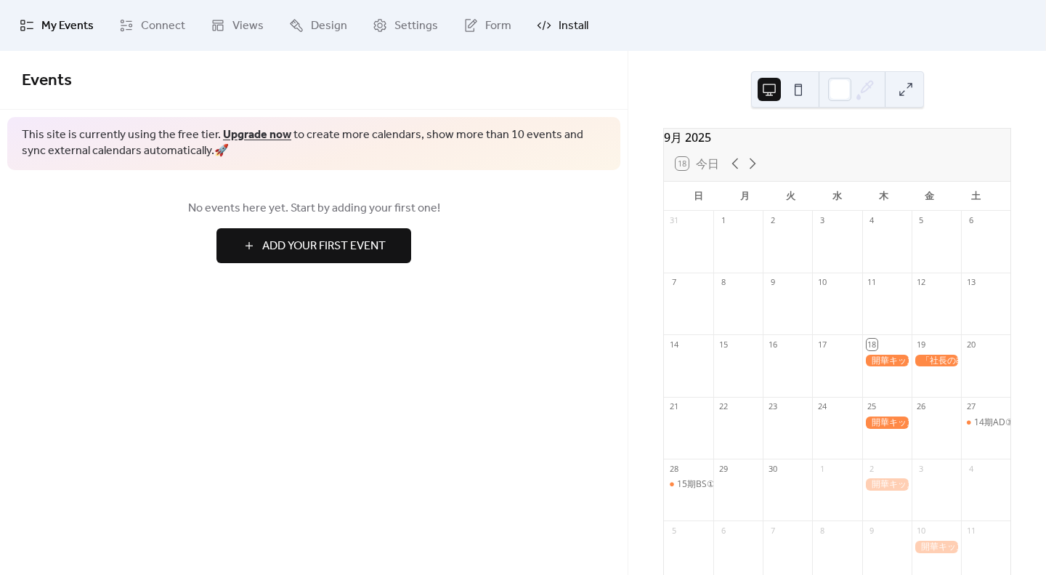
click at [573, 34] on span "Install" at bounding box center [574, 25] width 30 height 17
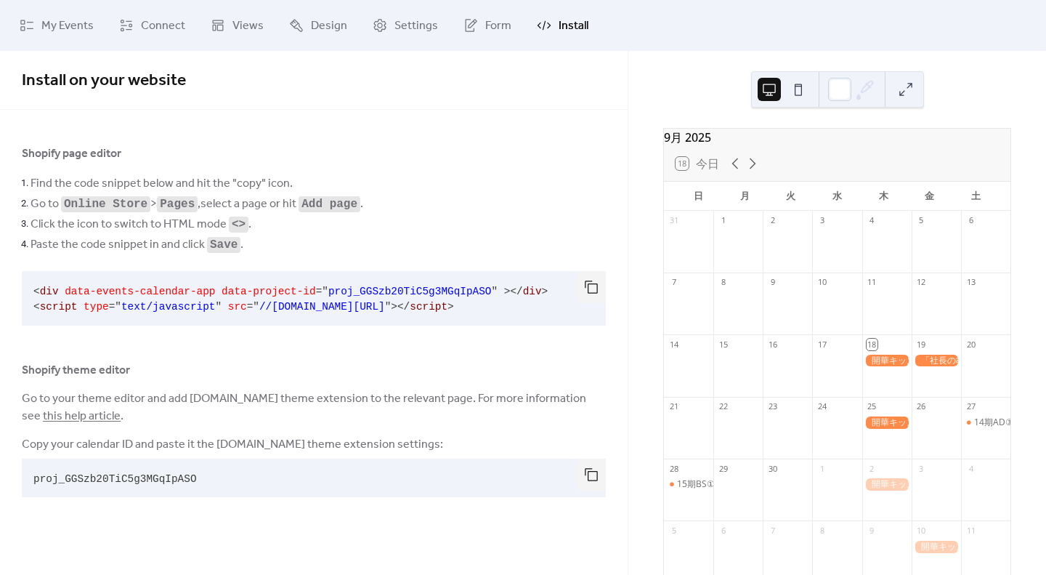
click at [152, 446] on span "Copy your calendar ID and paste it the [DOMAIN_NAME] theme extension settings:" at bounding box center [232, 444] width 421 height 17
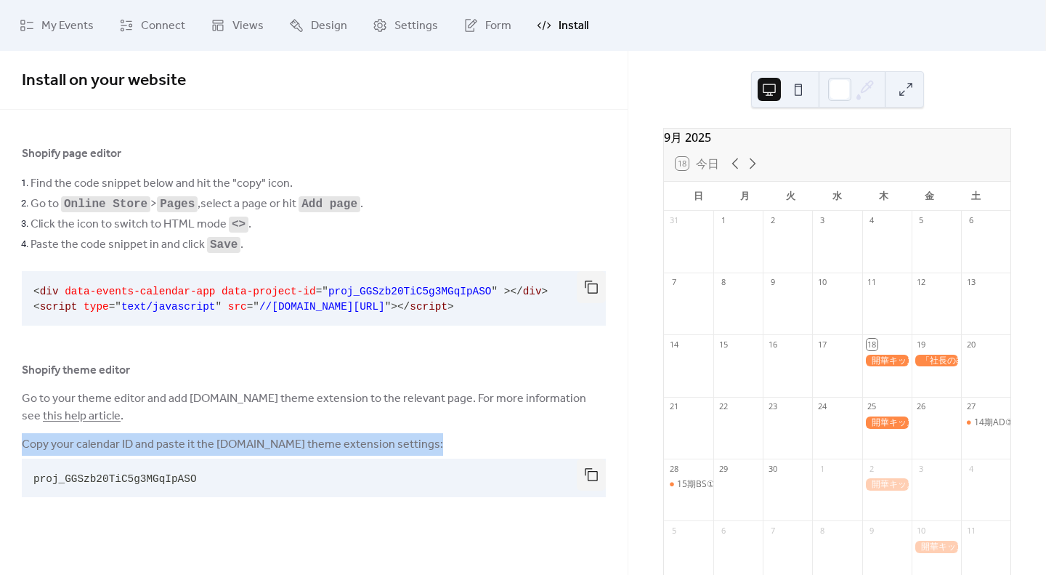
click at [152, 446] on span "Copy your calendar ID and paste it the [DOMAIN_NAME] theme extension settings:" at bounding box center [232, 444] width 421 height 17
click at [142, 456] on div at bounding box center [142, 456] width 0 height 0
click at [440, 424] on span "Go to your theme editor and add [DOMAIN_NAME] theme extension to the relevant p…" at bounding box center [314, 407] width 584 height 35
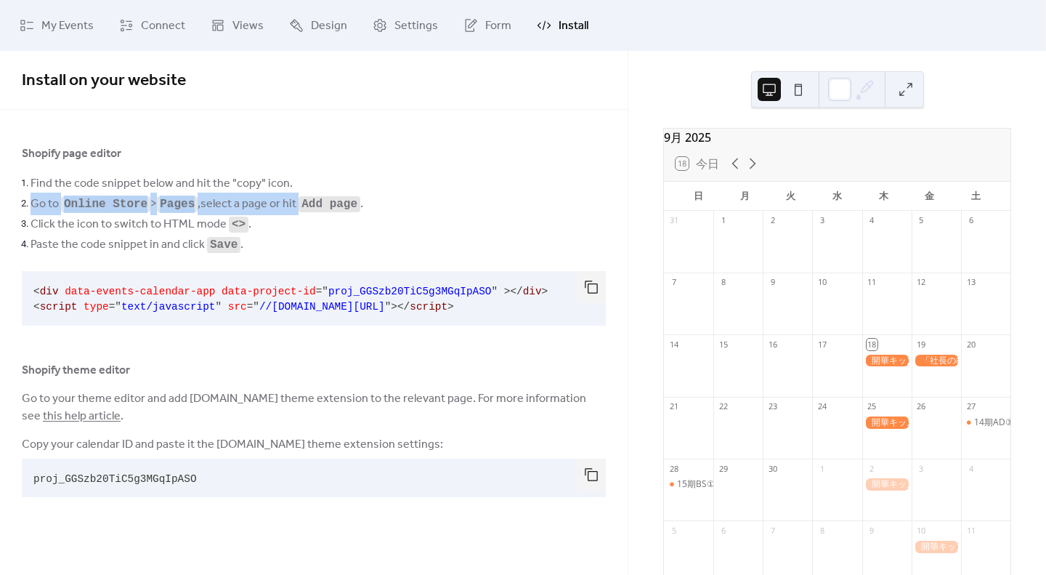
drag, startPoint x: 21, startPoint y: 202, endPoint x: 335, endPoint y: 211, distance: 314.1
click at [335, 211] on li "Go to Online Store > Pages , select a page or hit Add page ." at bounding box center [319, 203] width 576 height 20
click at [335, 211] on span "Go to Online Store > Pages , select a page or hit Add page ." at bounding box center [197, 203] width 333 height 17
click at [679, 170] on div "18 [DATE]" at bounding box center [698, 163] width 44 height 13
click at [749, 164] on icon at bounding box center [752, 163] width 17 height 17
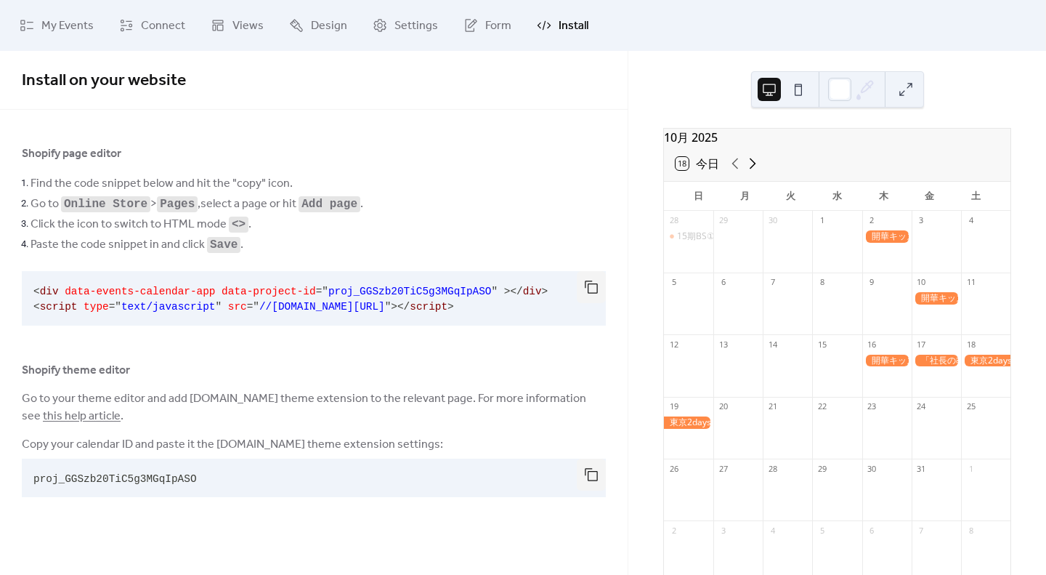
click at [749, 164] on icon at bounding box center [752, 163] width 17 height 17
click at [738, 172] on icon at bounding box center [735, 163] width 17 height 17
